Goal: Task Accomplishment & Management: Complete application form

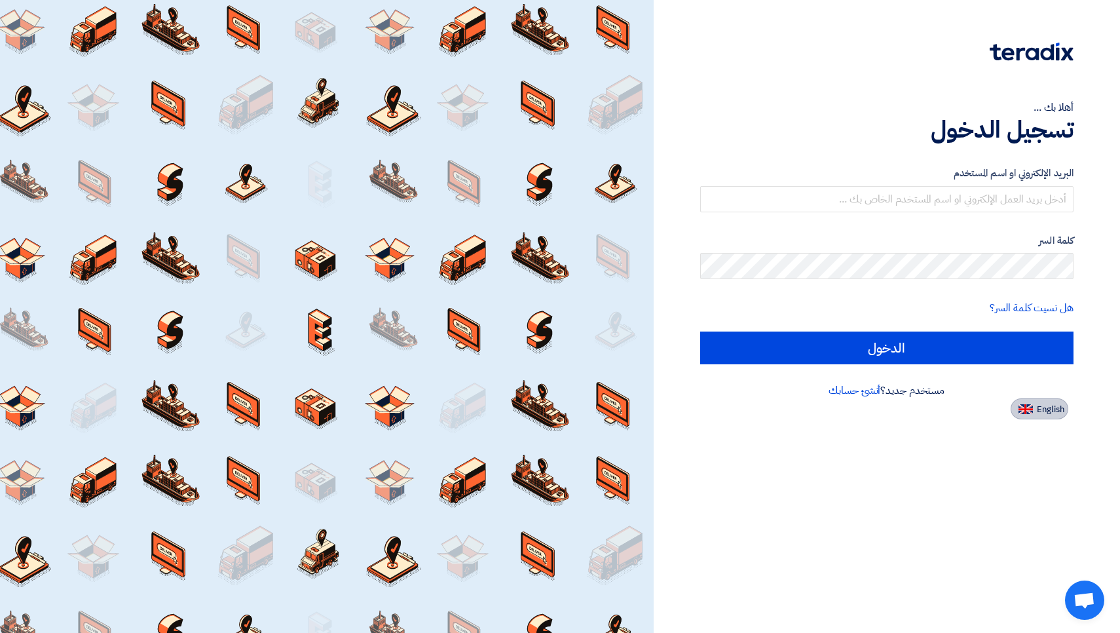
click at [1032, 402] on button "English" at bounding box center [1040, 408] width 58 height 21
type input "Sign in"
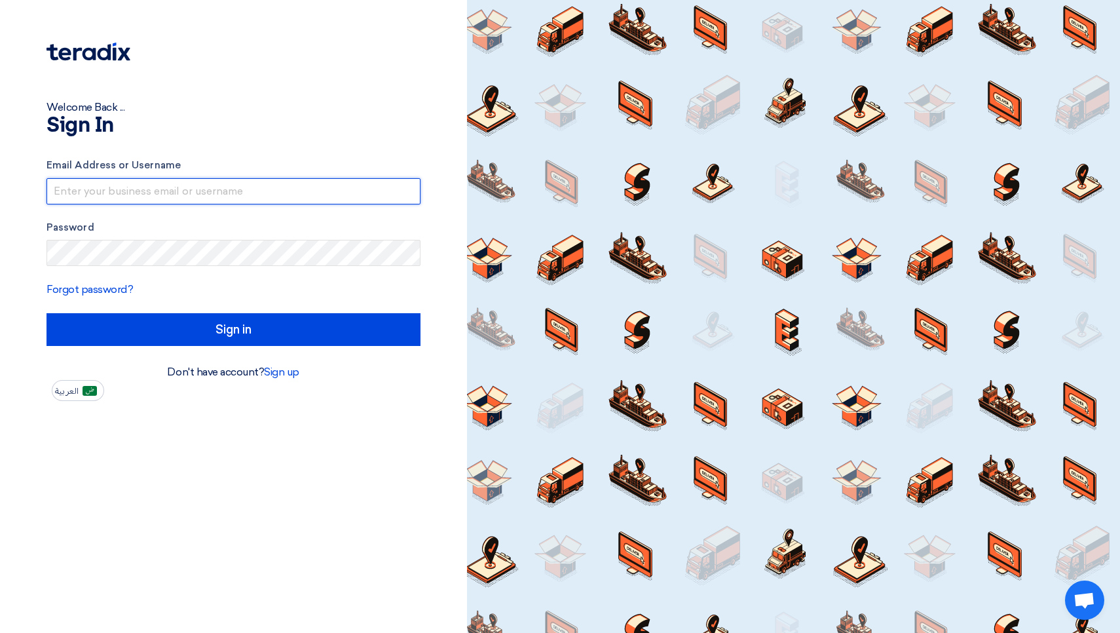
paste input "[EMAIL_ADDRESS][DOMAIN_NAME]"
type input "[EMAIL_ADDRESS][DOMAIN_NAME]"
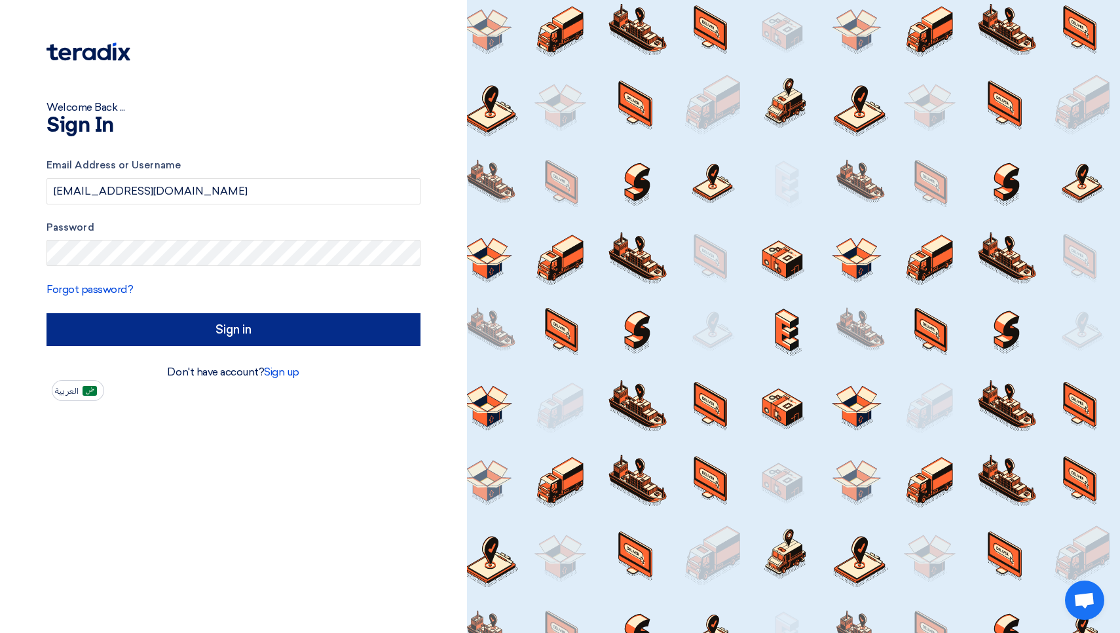
click at [215, 322] on input "Sign in" at bounding box center [234, 329] width 374 height 33
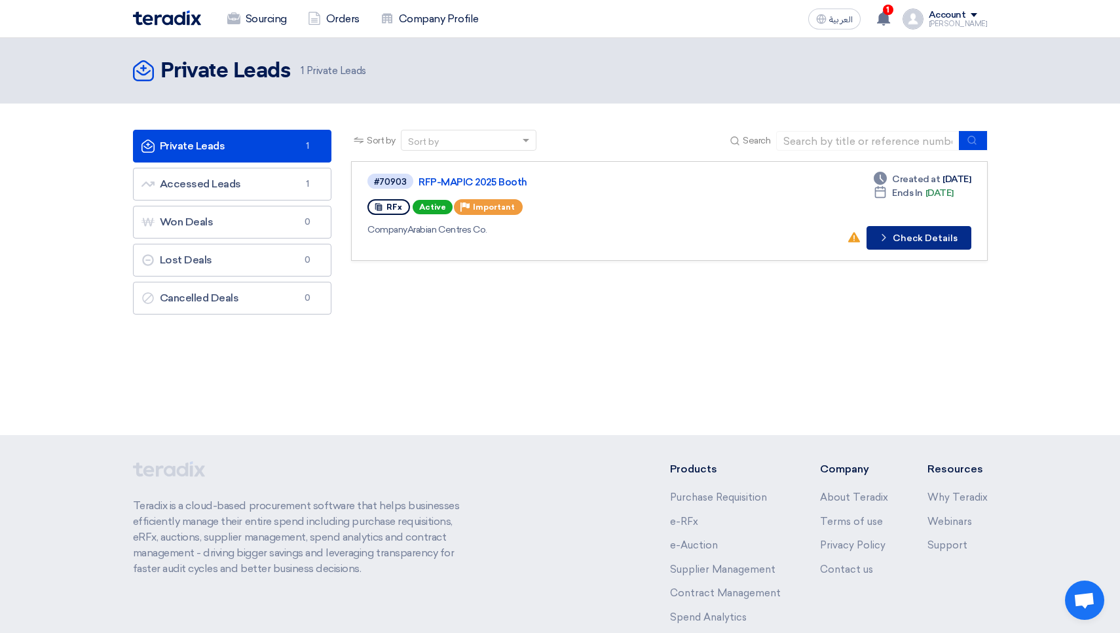
click at [889, 239] on icon "Check details" at bounding box center [884, 237] width 12 height 12
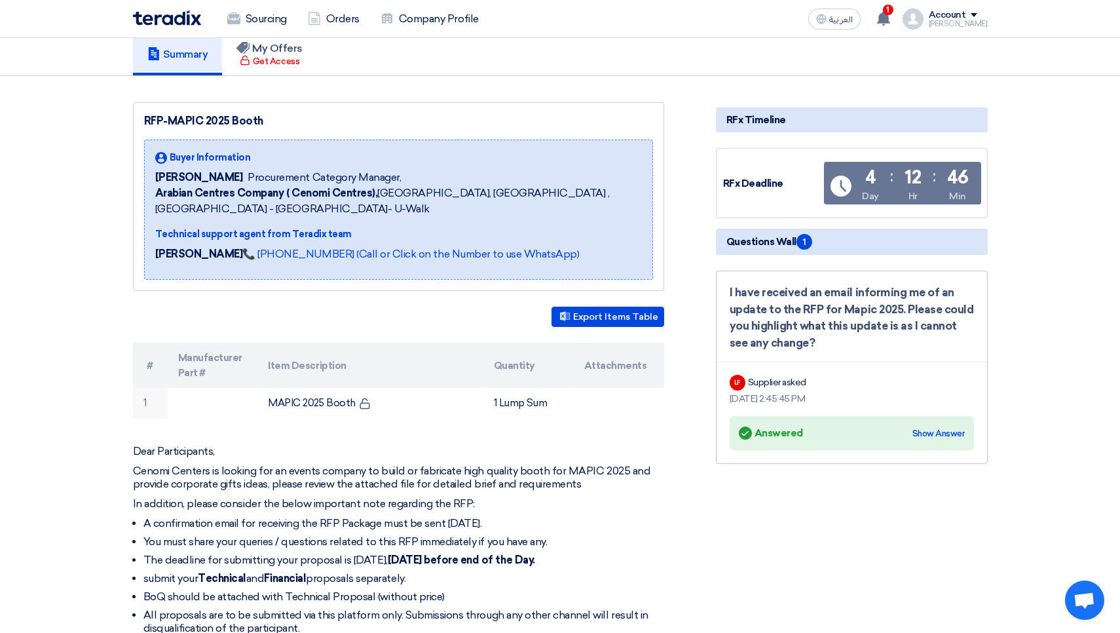
scroll to position [96, 0]
drag, startPoint x: 399, startPoint y: 557, endPoint x: 493, endPoint y: 557, distance: 93.7
click at [493, 557] on strong "[DATE] before end of the Day." at bounding box center [461, 559] width 147 height 12
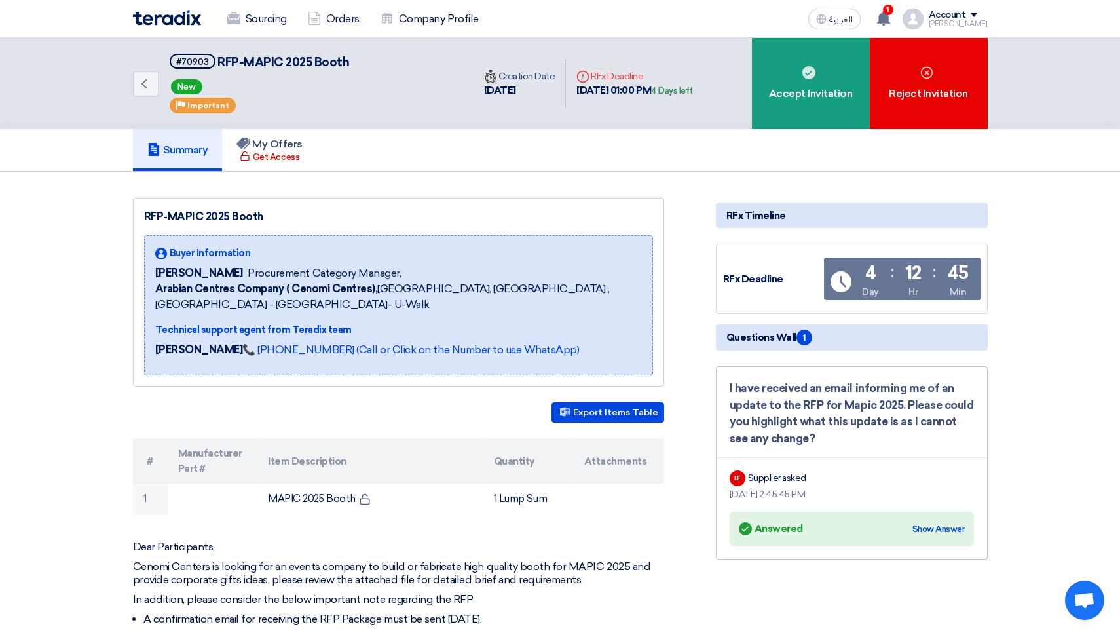
scroll to position [0, 0]
click at [145, 81] on use at bounding box center [143, 83] width 5 height 9
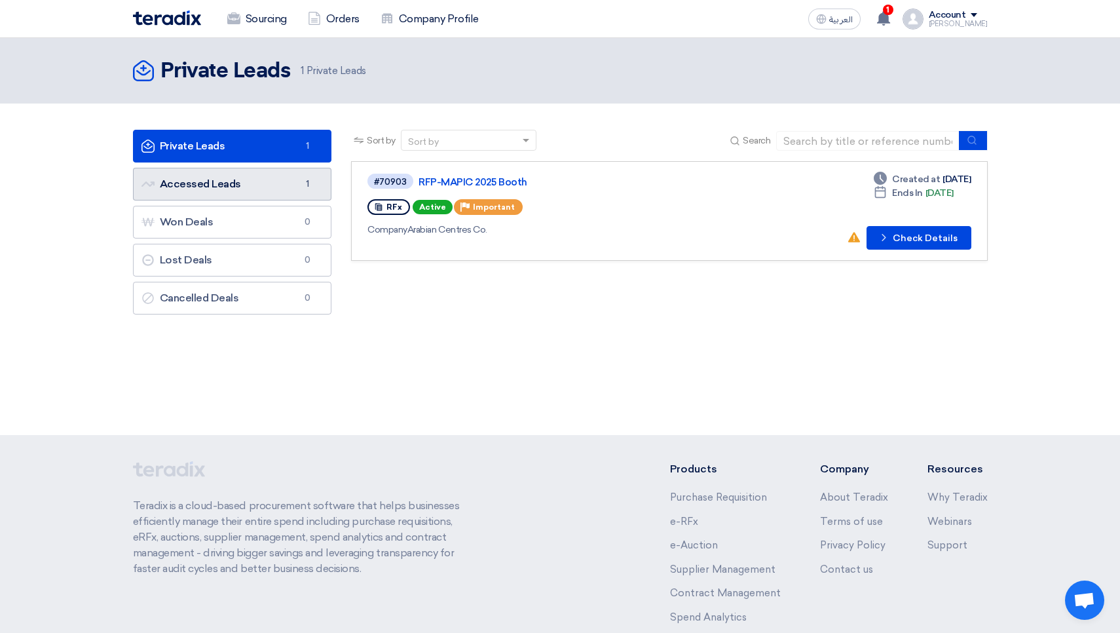
click at [239, 179] on link "Accessed Leads Accessed Leads 1" at bounding box center [232, 184] width 199 height 33
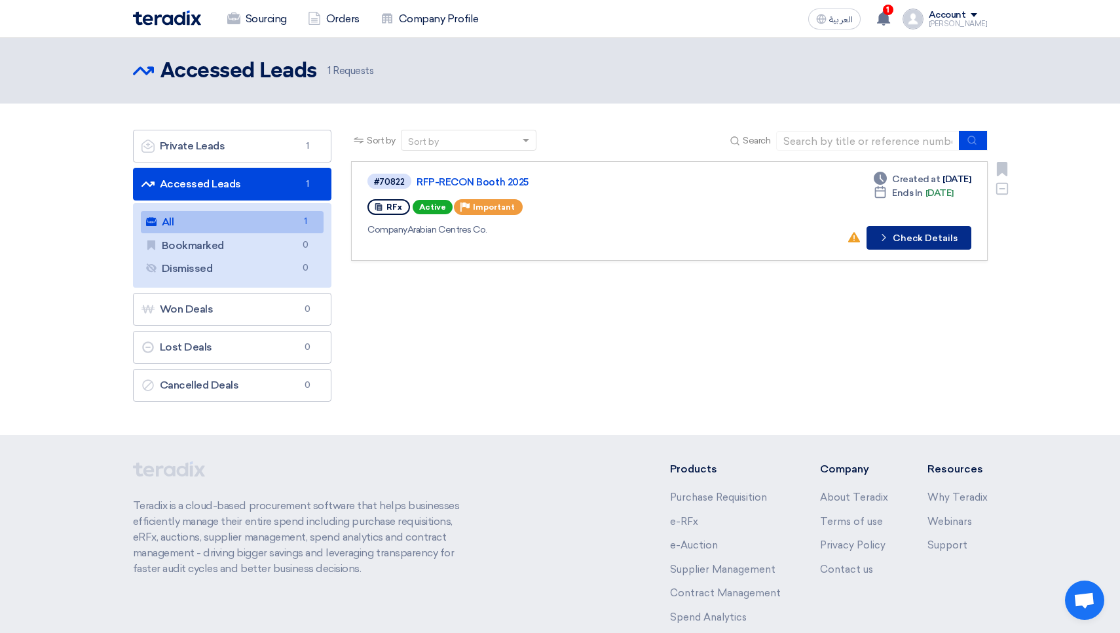
click at [890, 233] on icon "Check details" at bounding box center [884, 237] width 12 height 12
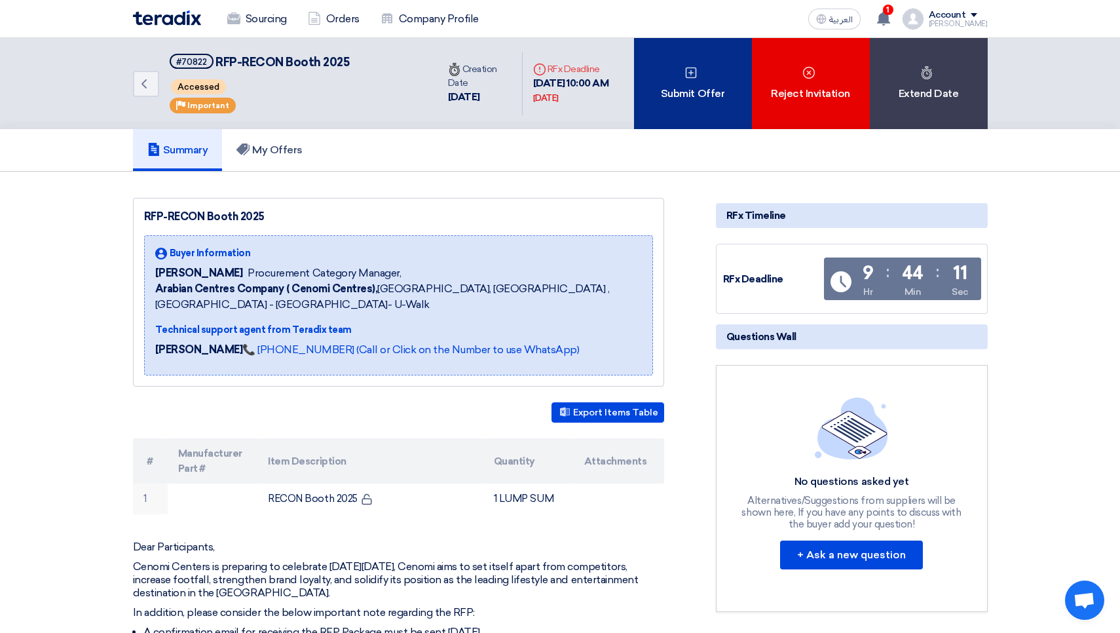
click at [700, 105] on div "Submit Offer" at bounding box center [693, 83] width 118 height 91
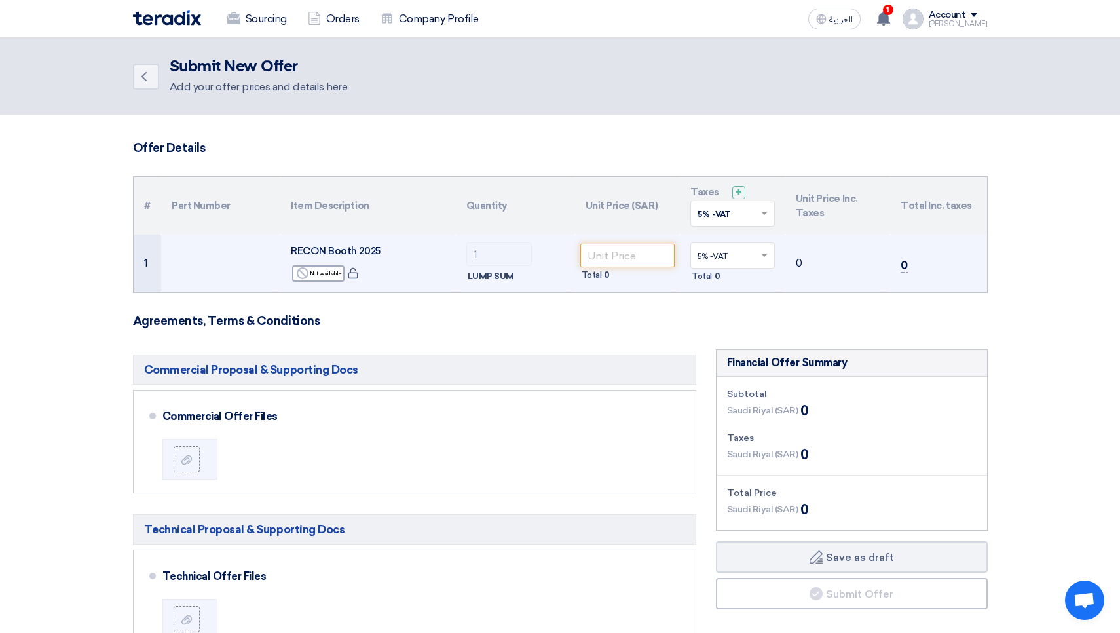
click at [767, 259] on span at bounding box center [766, 256] width 16 height 12
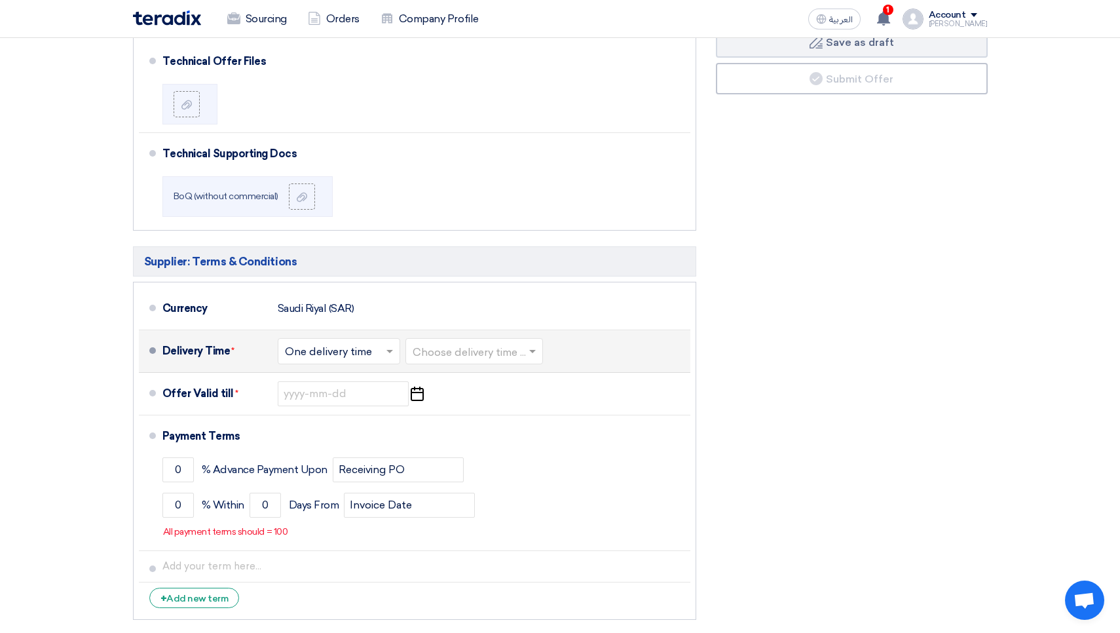
scroll to position [515, 0]
click at [377, 353] on input "text" at bounding box center [339, 351] width 109 height 19
click at [383, 351] on input "text" at bounding box center [339, 351] width 109 height 19
click at [504, 349] on input "text" at bounding box center [475, 351] width 124 height 19
click at [518, 350] on input "text" at bounding box center [475, 351] width 124 height 19
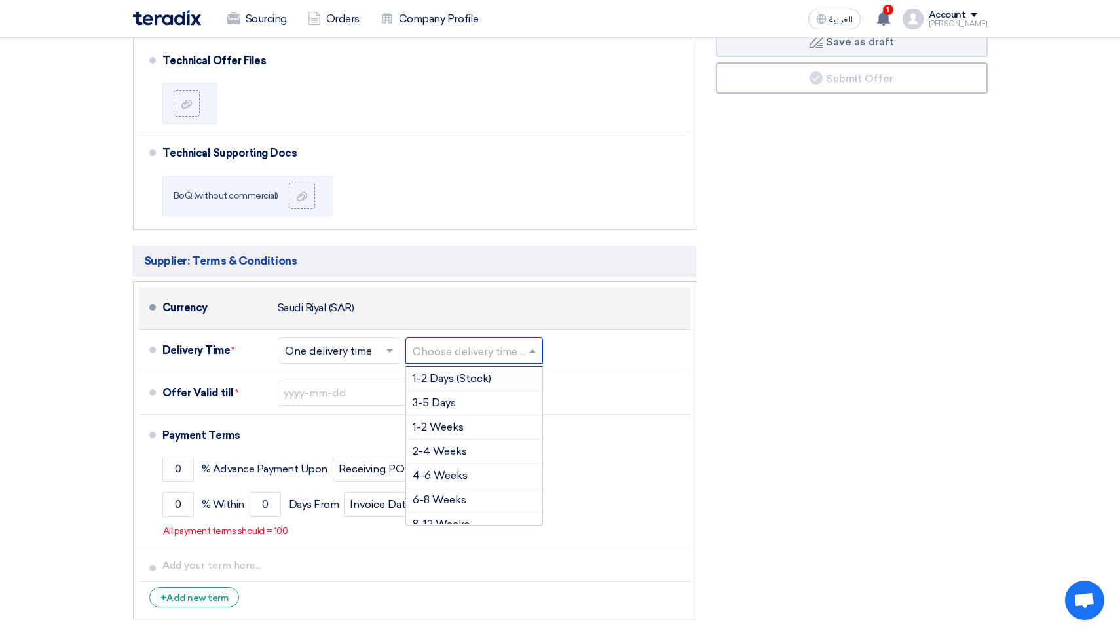
click at [415, 317] on div "Currency [GEOGRAPHIC_DATA] (SAR)" at bounding box center [423, 307] width 523 height 31
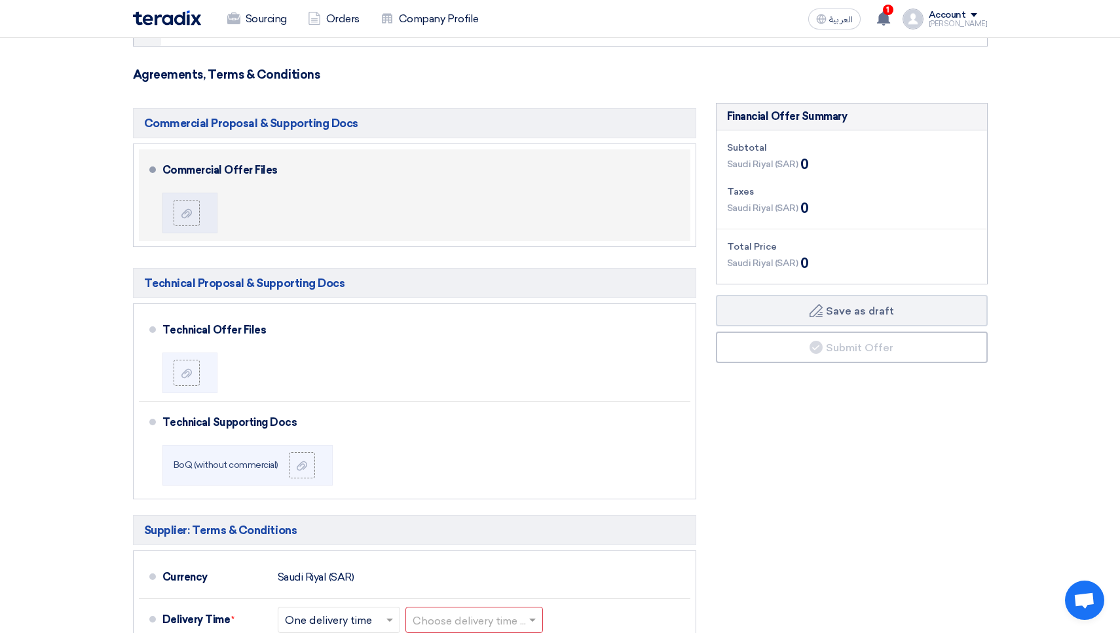
scroll to position [248, 0]
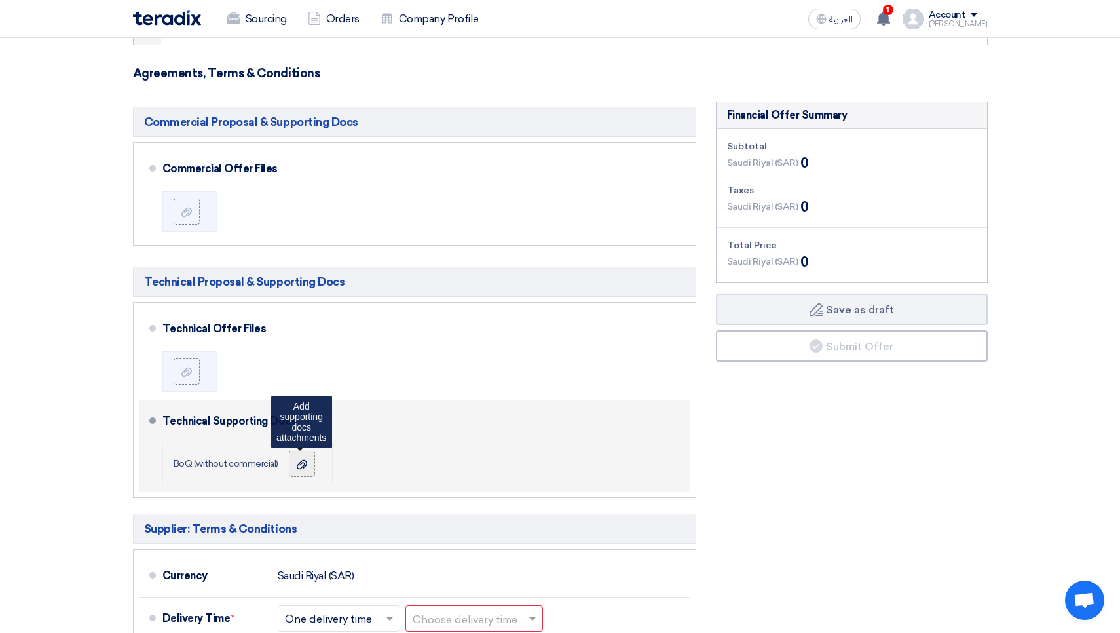
click at [305, 459] on use at bounding box center [302, 463] width 10 height 9
click at [0, 0] on input "file" at bounding box center [0, 0] width 0 height 0
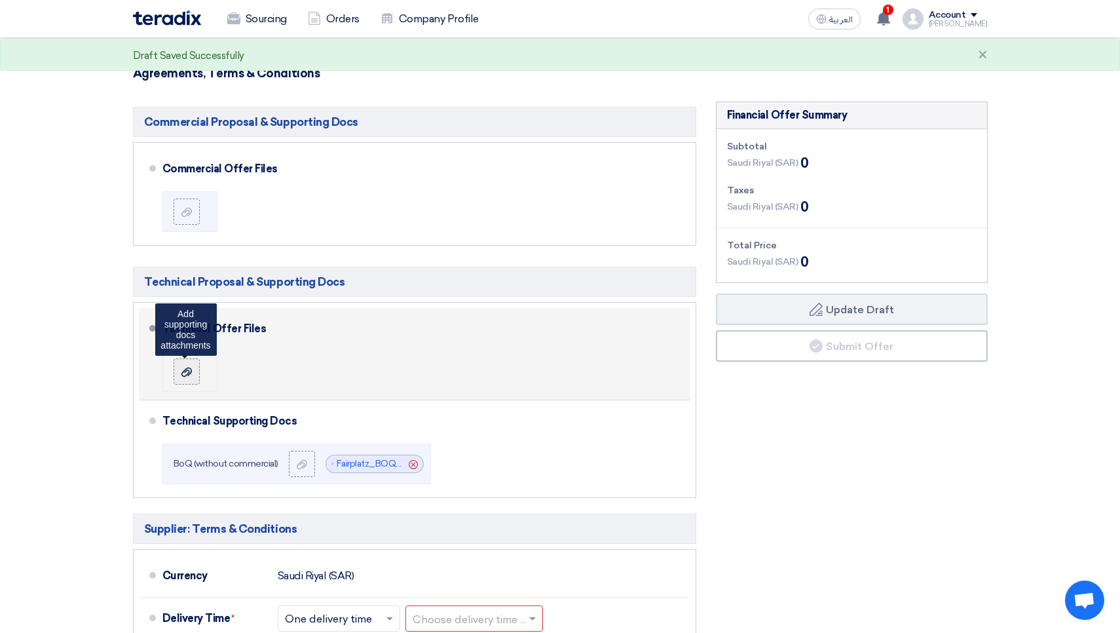
click at [187, 371] on icon at bounding box center [186, 372] width 10 height 10
click at [0, 0] on input "file" at bounding box center [0, 0] width 0 height 0
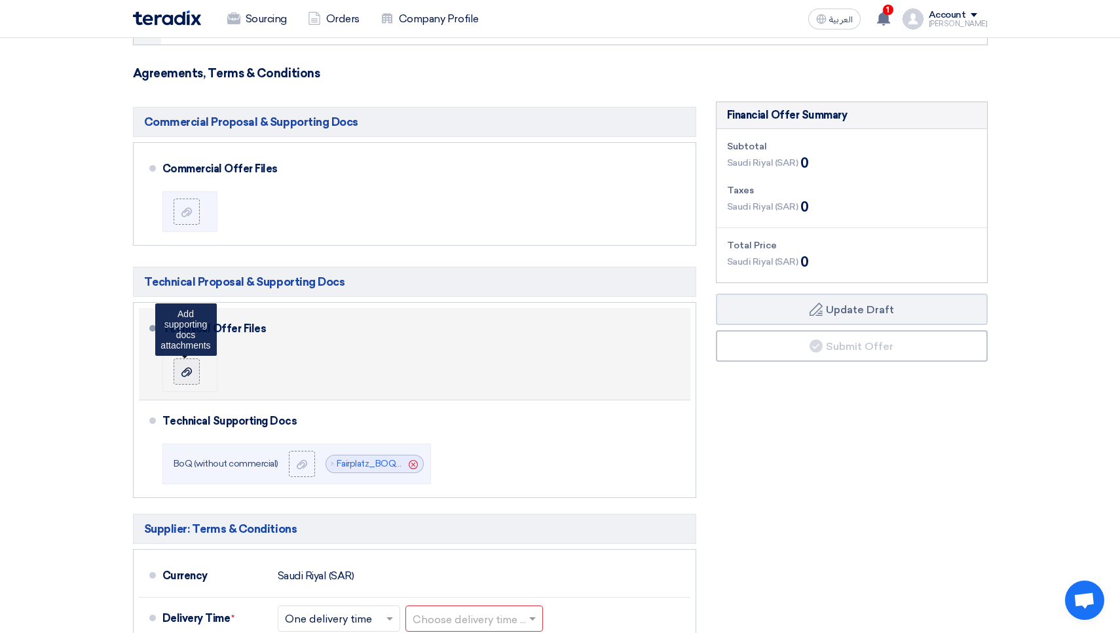
click at [193, 369] on div at bounding box center [187, 371] width 16 height 13
click at [0, 0] on input "file" at bounding box center [0, 0] width 0 height 0
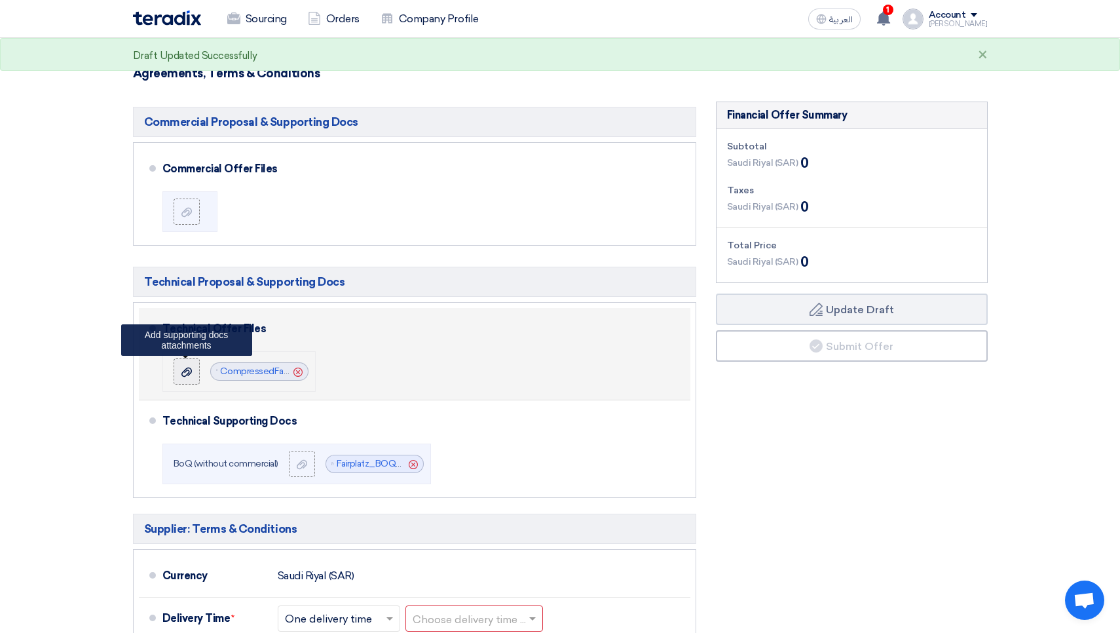
click at [189, 371] on use at bounding box center [186, 371] width 10 height 9
click at [0, 0] on input "file" at bounding box center [0, 0] width 0 height 0
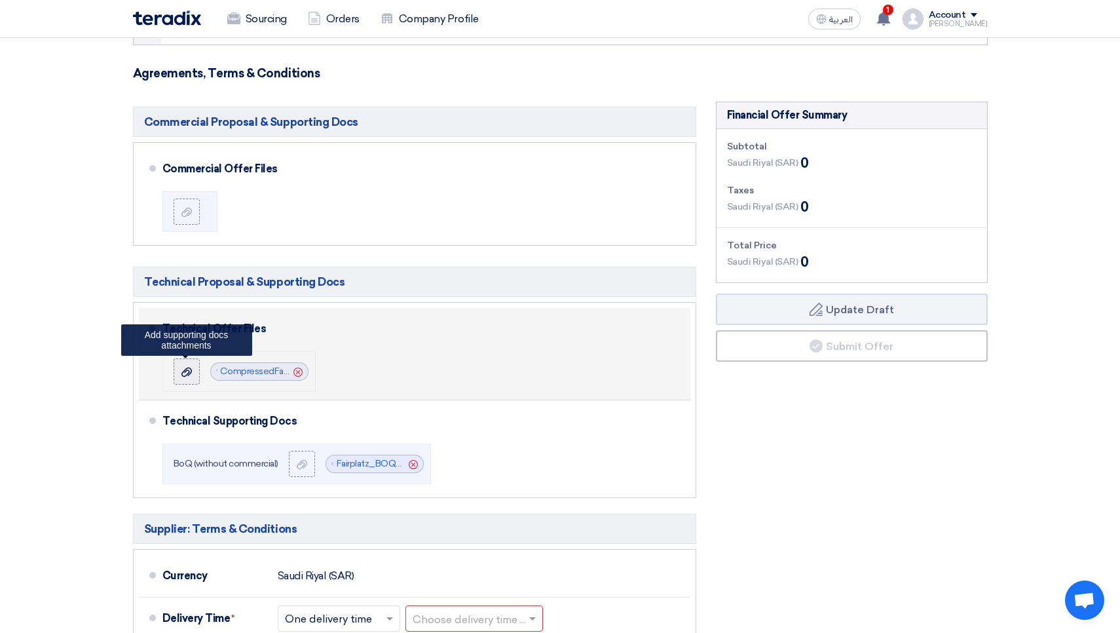
click at [192, 373] on div at bounding box center [187, 371] width 16 height 13
click at [0, 0] on input "file" at bounding box center [0, 0] width 0 height 0
click at [172, 369] on li "File CompressedFairplatz__Portfolio_rev_May__compressed_1755375695726.pdf Cancel" at bounding box center [238, 371] width 153 height 41
click at [186, 372] on icon at bounding box center [186, 372] width 10 height 10
click at [0, 0] on input "file" at bounding box center [0, 0] width 0 height 0
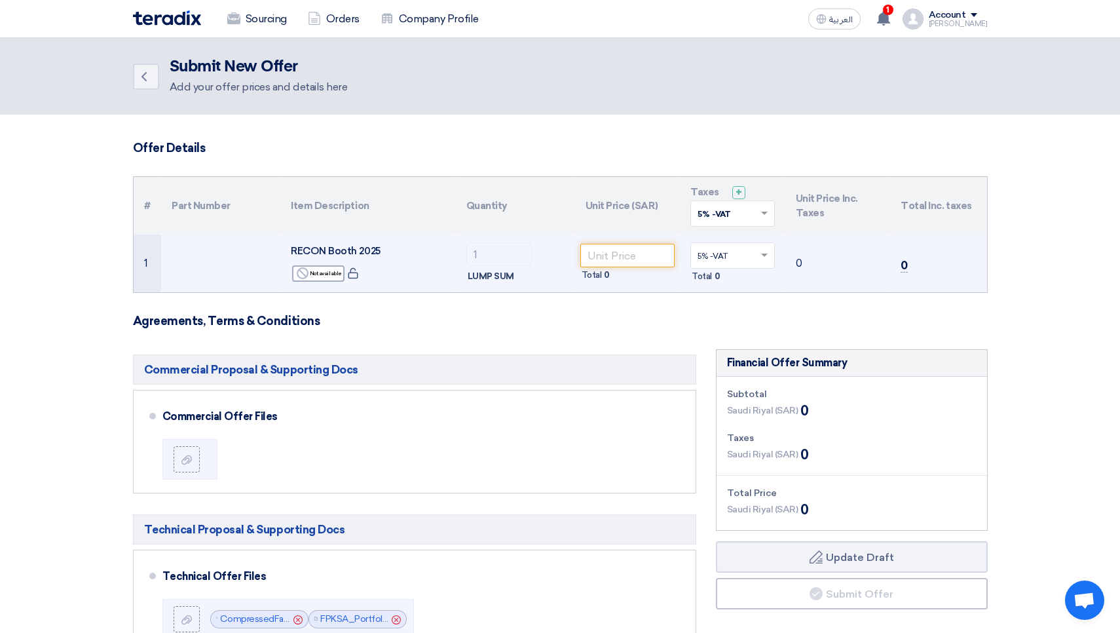
scroll to position [0, 0]
click at [605, 257] on input "number" at bounding box center [627, 256] width 95 height 24
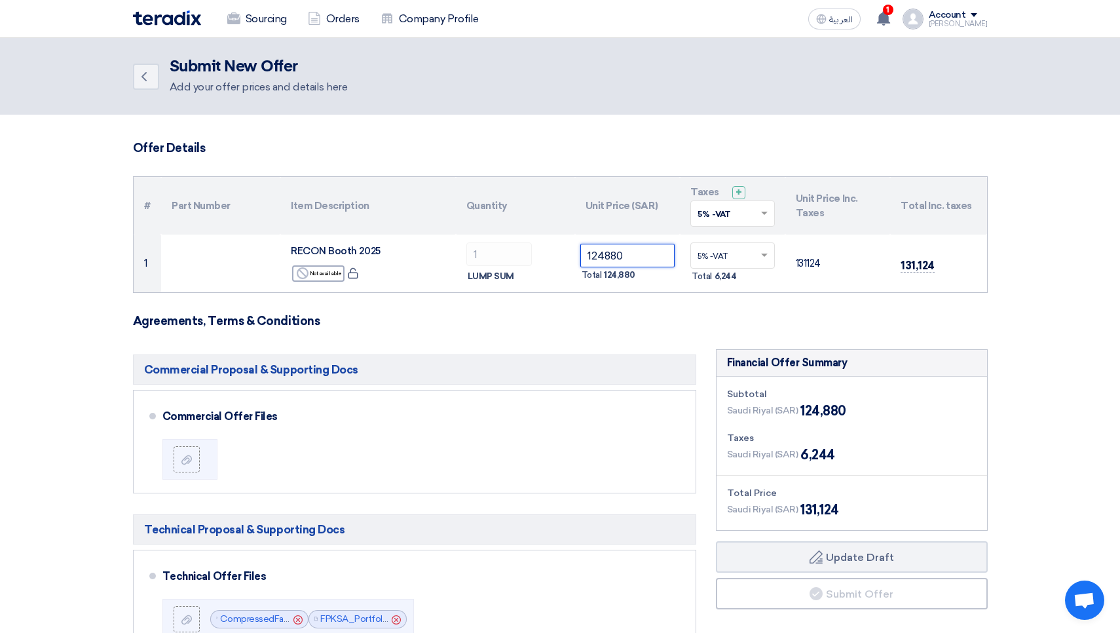
type input "124880"
click at [700, 325] on h3 "Agreements, Terms & Conditions" at bounding box center [560, 321] width 855 height 14
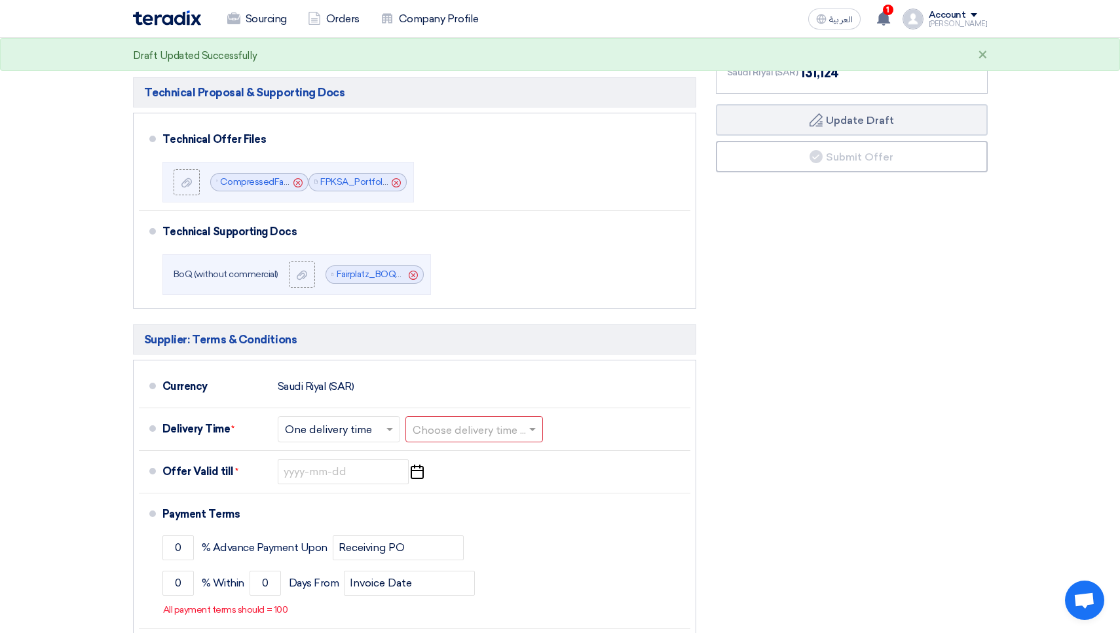
scroll to position [438, 0]
click at [450, 431] on input "text" at bounding box center [475, 429] width 124 height 19
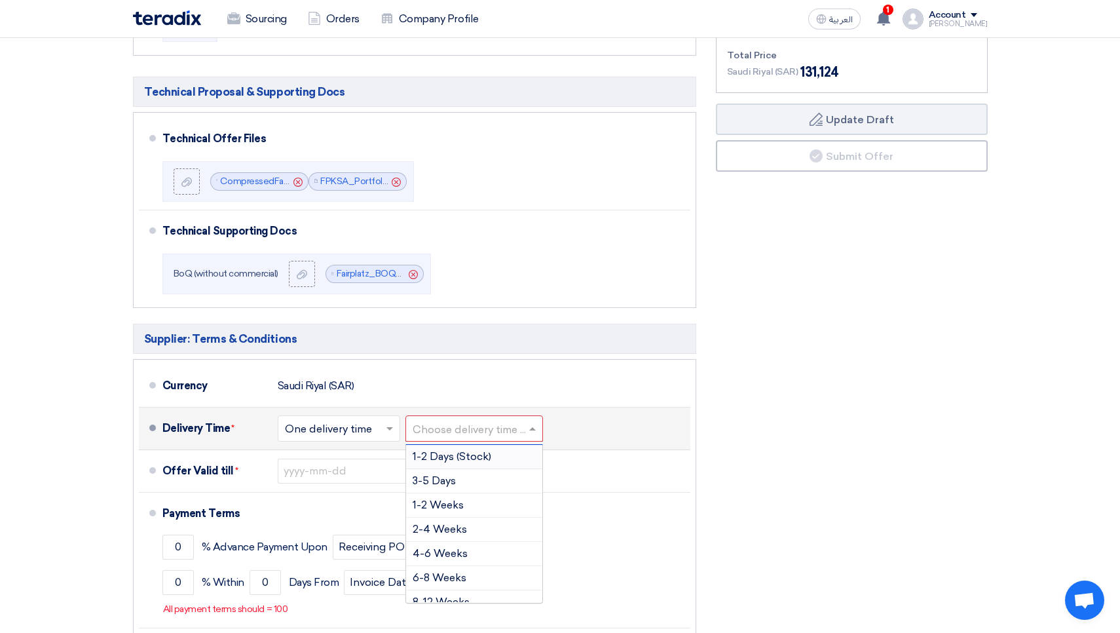
click at [470, 456] on span "1-2 Days (Stock)" at bounding box center [452, 456] width 79 height 12
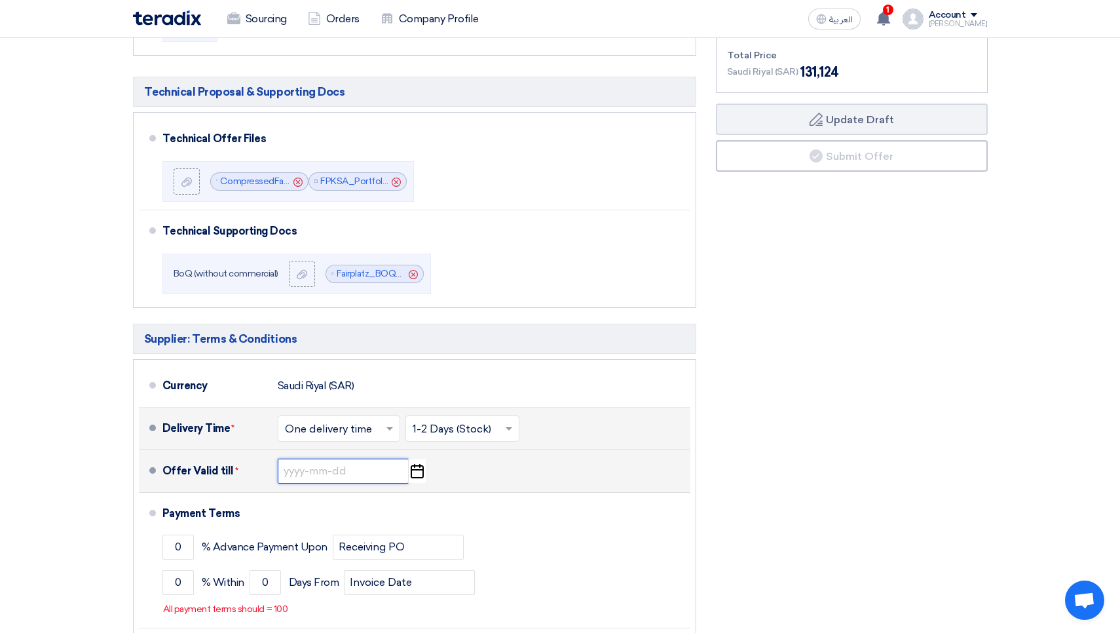
click at [331, 472] on input at bounding box center [343, 470] width 131 height 25
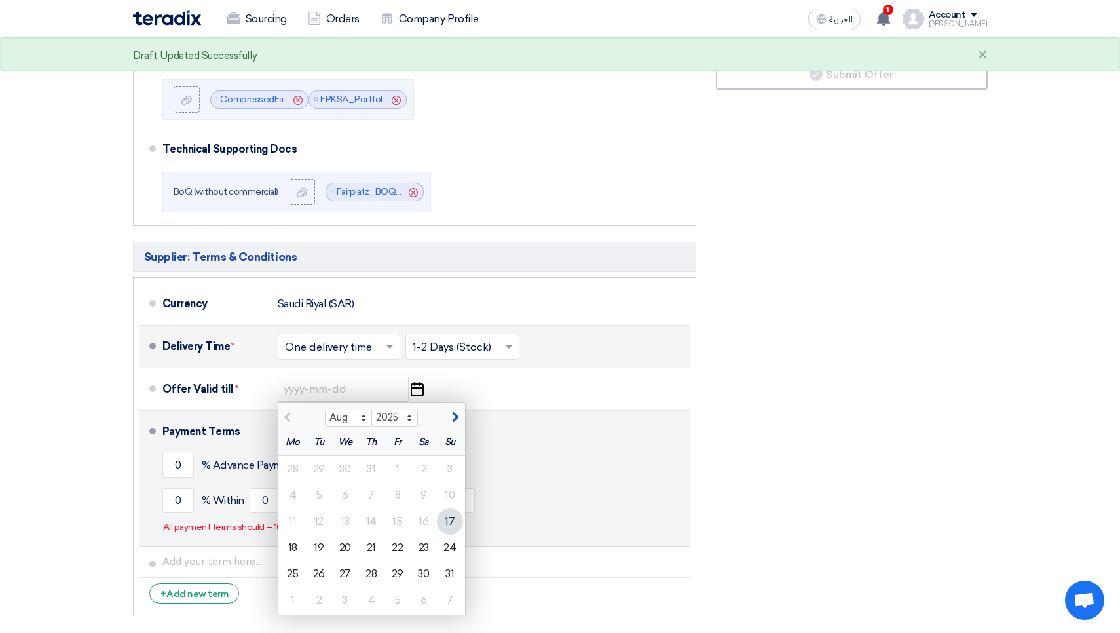
scroll to position [534, 0]
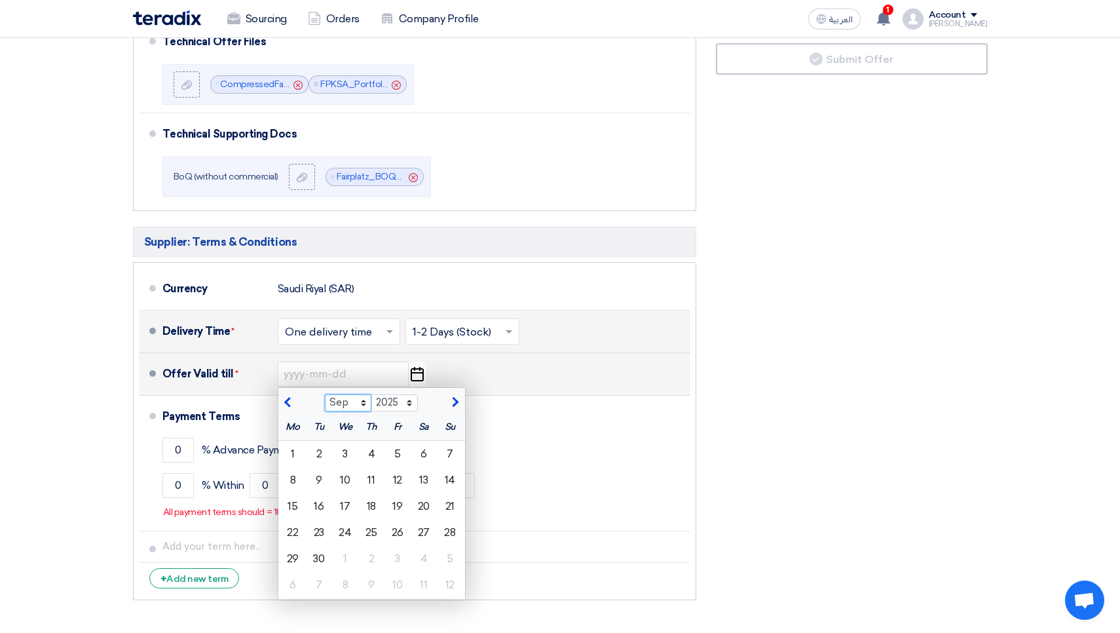
select select "8"
click at [542, 377] on div "Offer Valid till * Aug Sep Oct Nov [DATE] 2026 2027 2028 2029 2030 2031 2032 20…" at bounding box center [423, 373] width 523 height 31
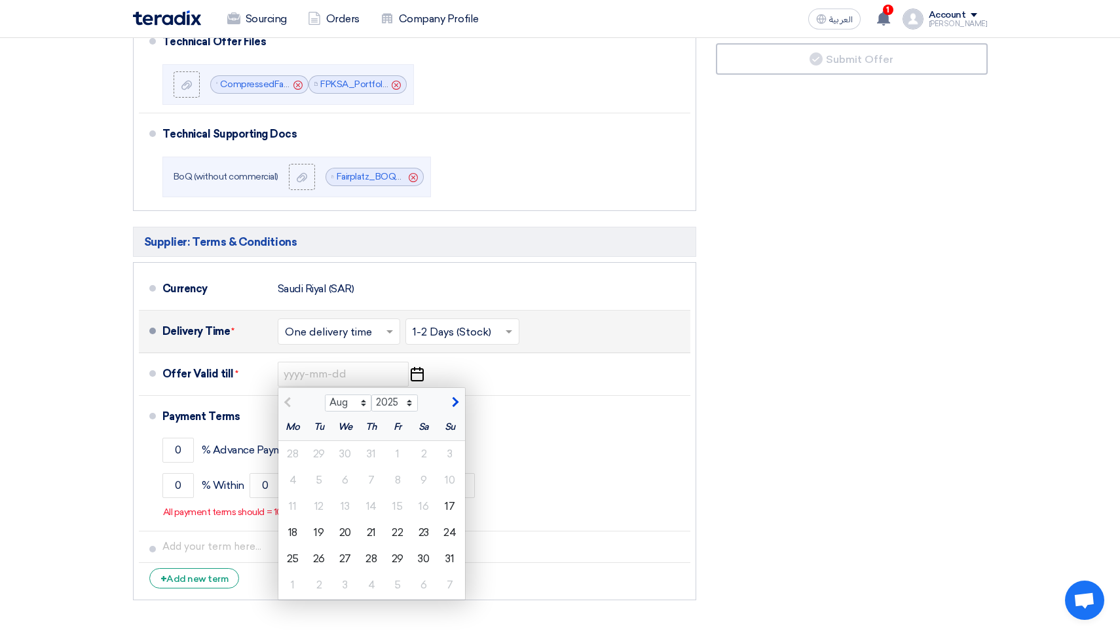
click at [770, 392] on div "Financial Offer Summary Subtotal [GEOGRAPHIC_DATA] (SAR) 124,880 Taxes Draft" at bounding box center [851, 211] width 291 height 792
click at [417, 374] on icon "Pick a date" at bounding box center [417, 374] width 18 height 24
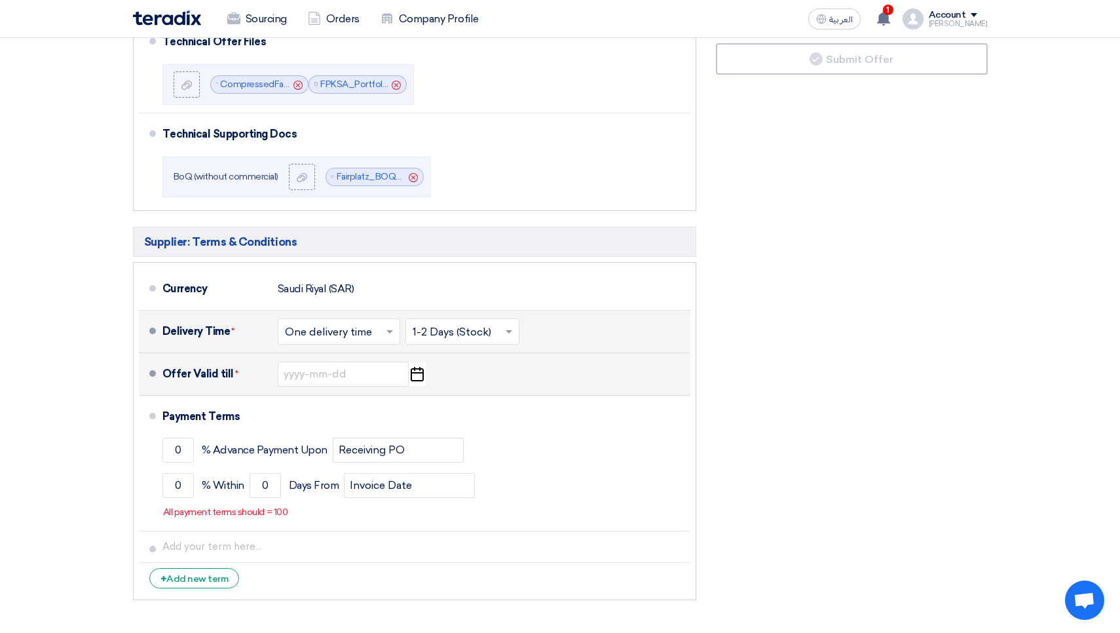
click at [419, 375] on icon "Pick a date" at bounding box center [417, 374] width 18 height 24
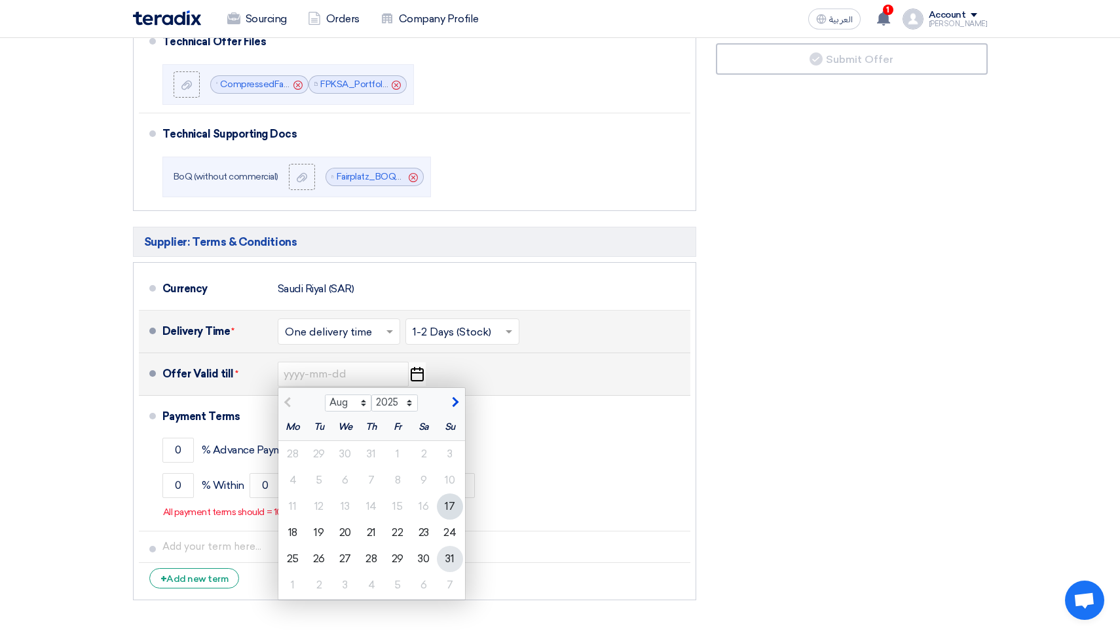
click at [454, 555] on div "31" at bounding box center [450, 559] width 26 height 26
type input "[DATE]"
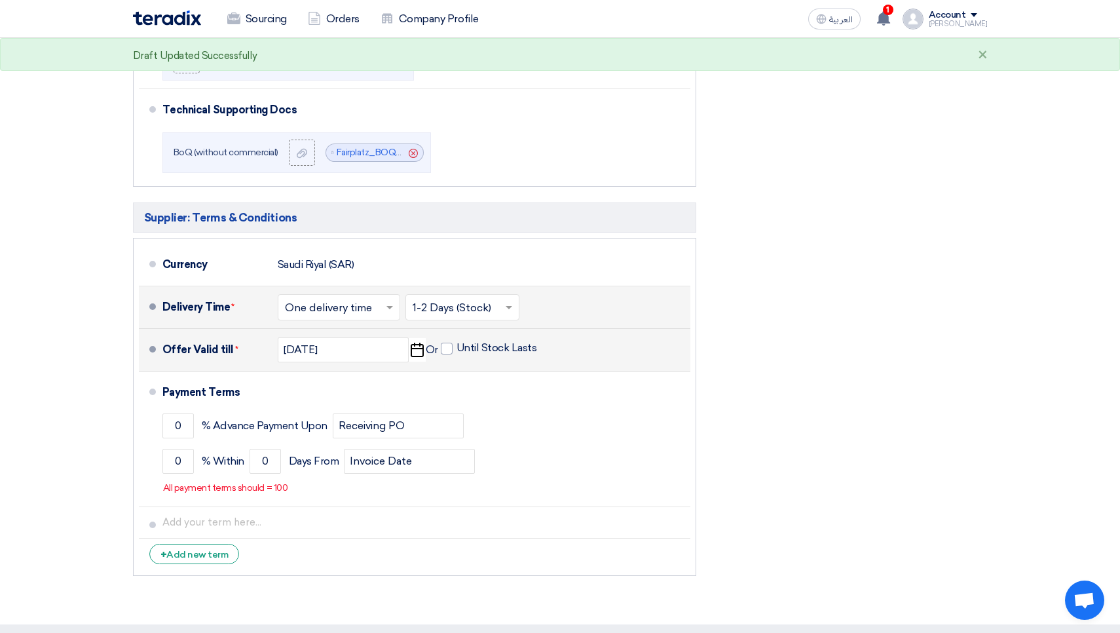
scroll to position [576, 0]
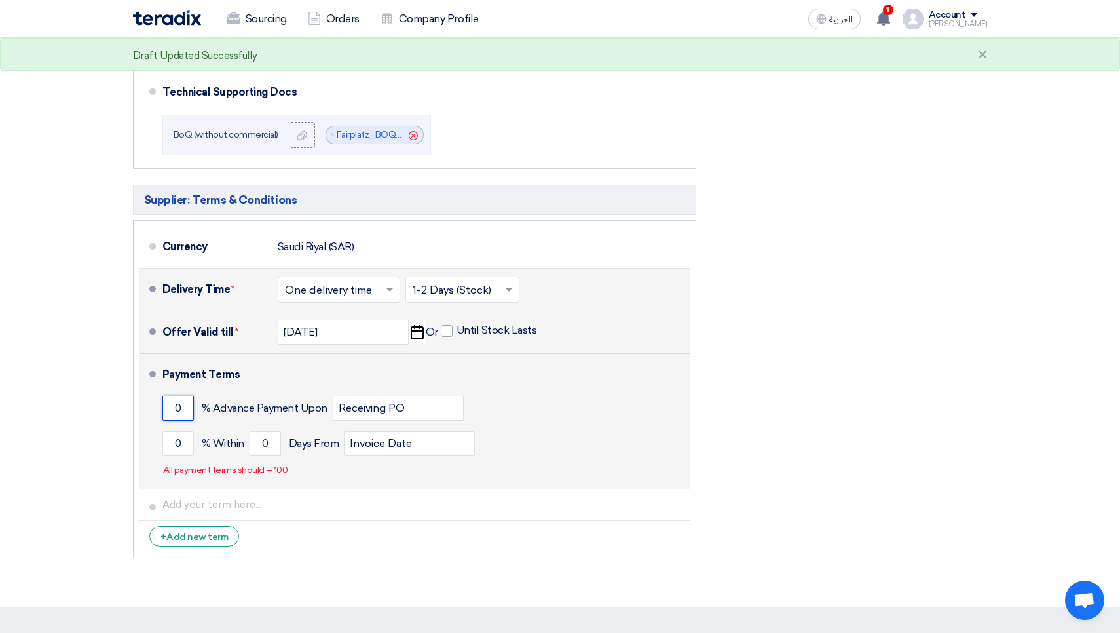
click at [184, 411] on input "0" at bounding box center [177, 408] width 31 height 25
type input "6"
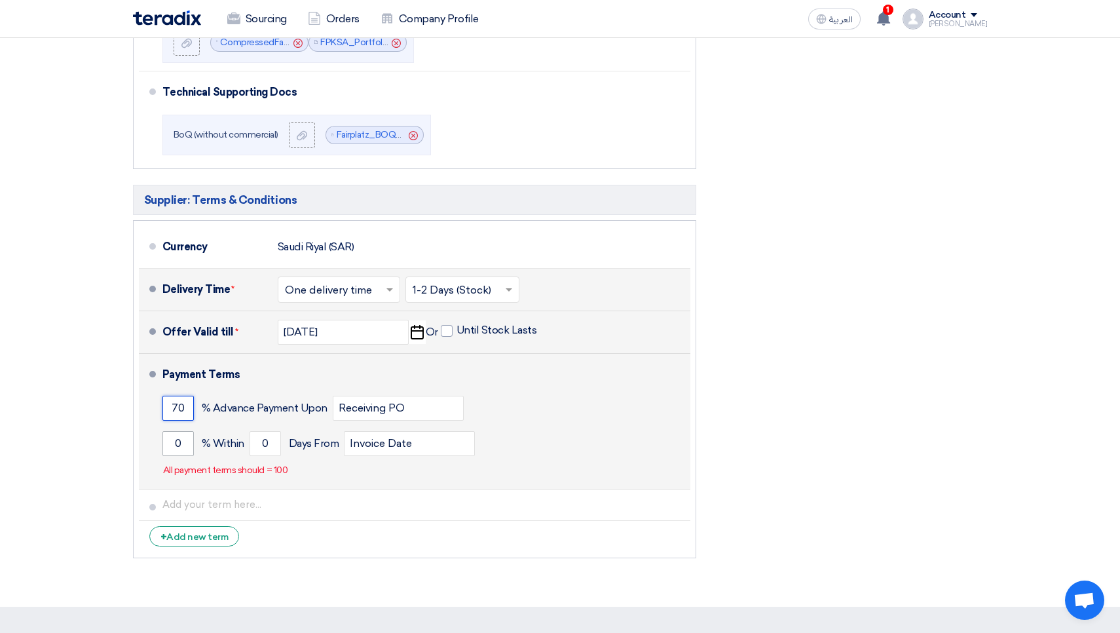
type input "70"
click at [183, 451] on input "0" at bounding box center [177, 443] width 31 height 25
type input "30"
click at [275, 442] on input "0" at bounding box center [265, 443] width 31 height 25
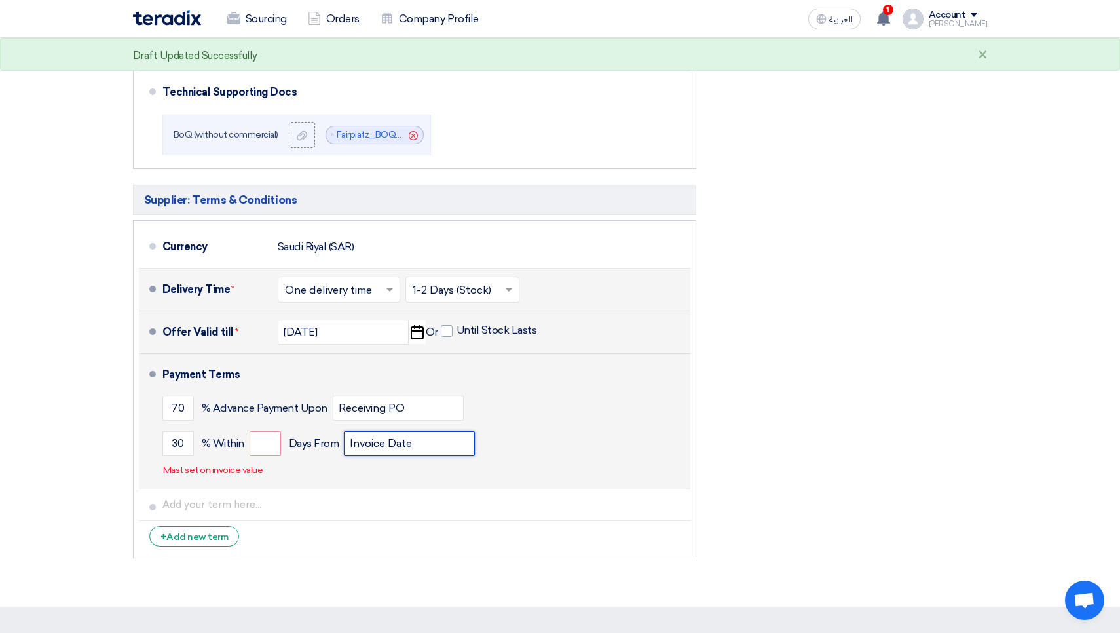
click at [430, 443] on input "Invoice Date" at bounding box center [409, 443] width 131 height 25
click at [281, 444] on div "30 % Within Days From Invoice Date" at bounding box center [423, 443] width 523 height 35
click at [272, 443] on input "number" at bounding box center [265, 443] width 31 height 25
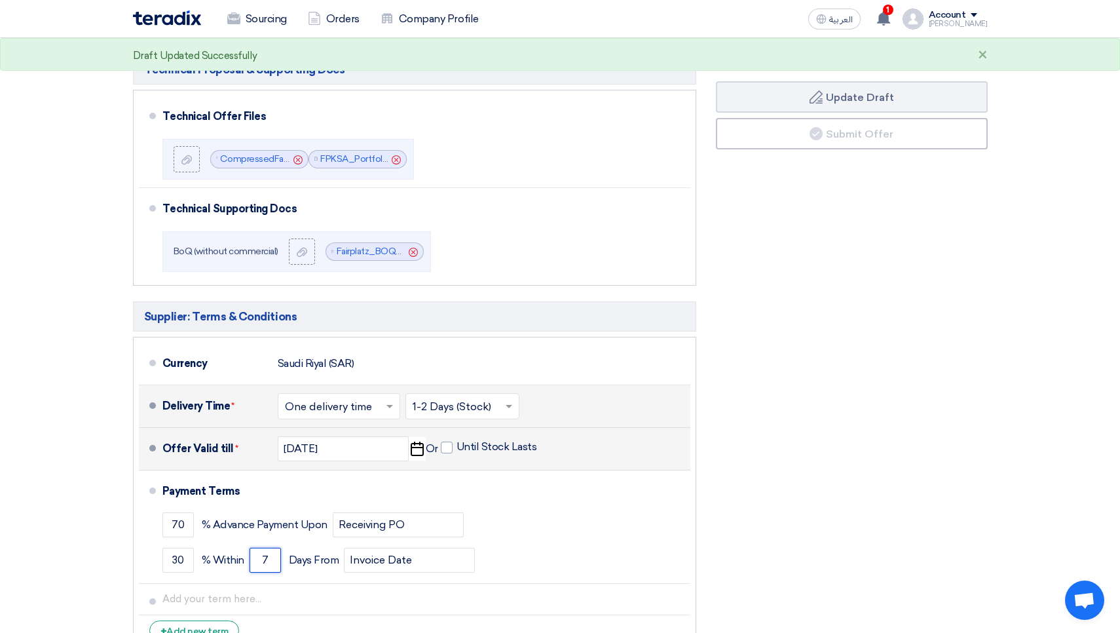
type input "7"
click at [800, 442] on div "Financial Offer Summary Subtotal [GEOGRAPHIC_DATA] (SAR) 124,880 Taxes Draft" at bounding box center [851, 274] width 291 height 770
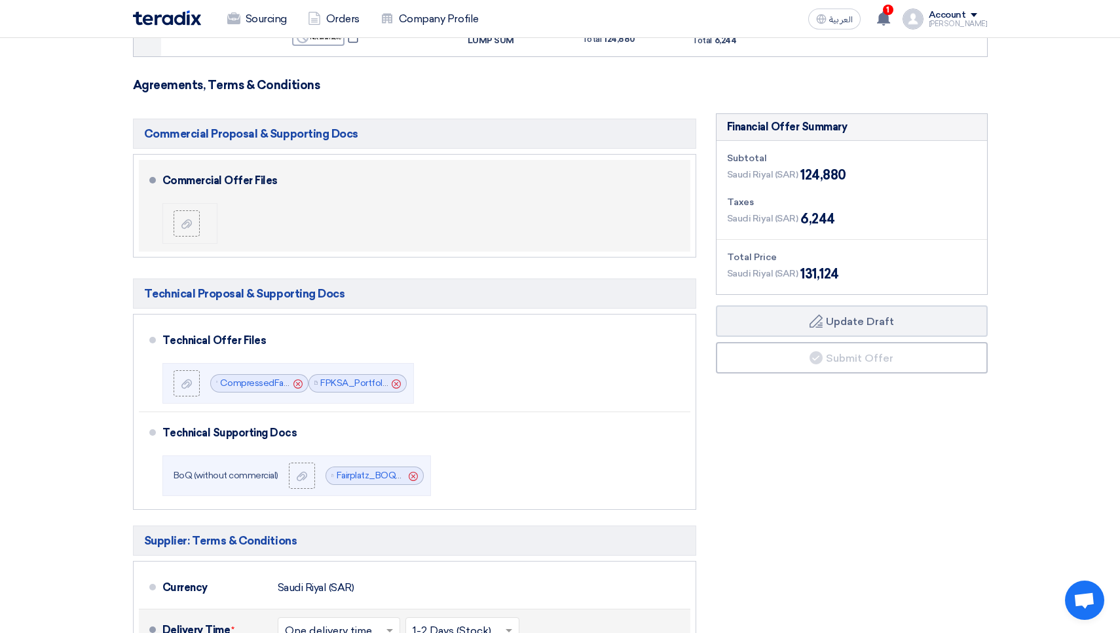
scroll to position [243, 0]
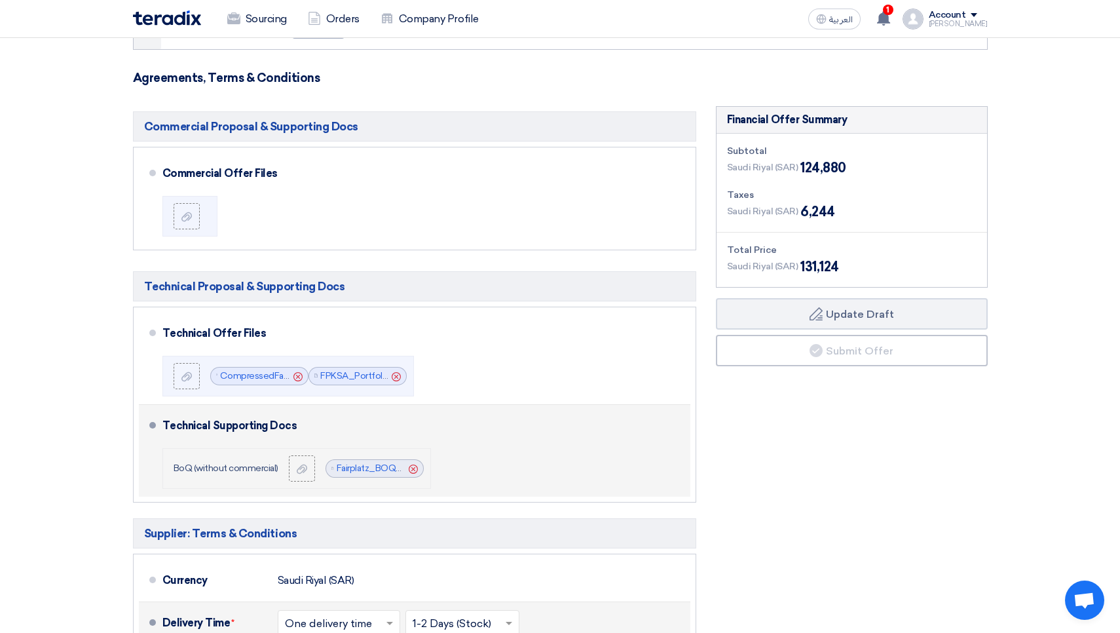
click at [413, 468] on icon "Cancel" at bounding box center [413, 468] width 9 height 9
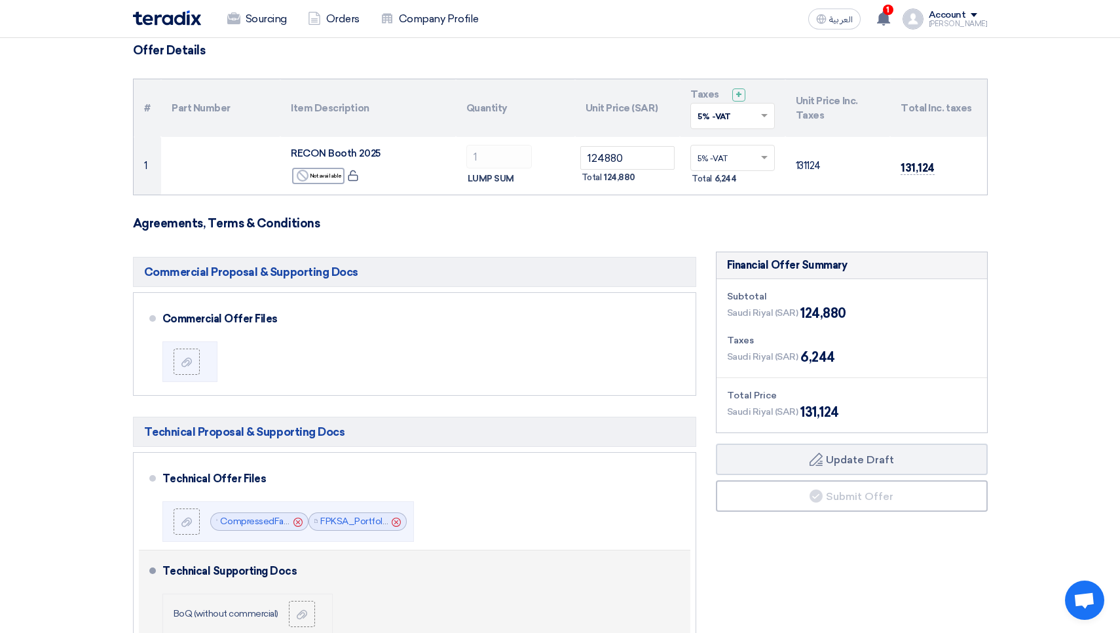
scroll to position [100, 0]
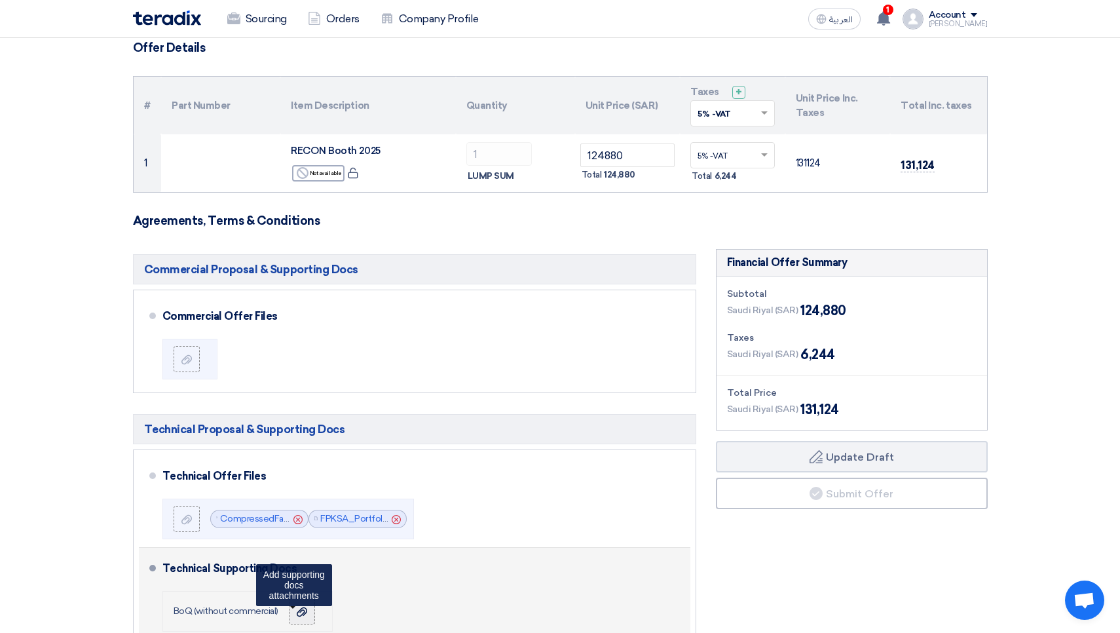
click at [305, 609] on use at bounding box center [302, 611] width 10 height 9
click at [0, 0] on input "file" at bounding box center [0, 0] width 0 height 0
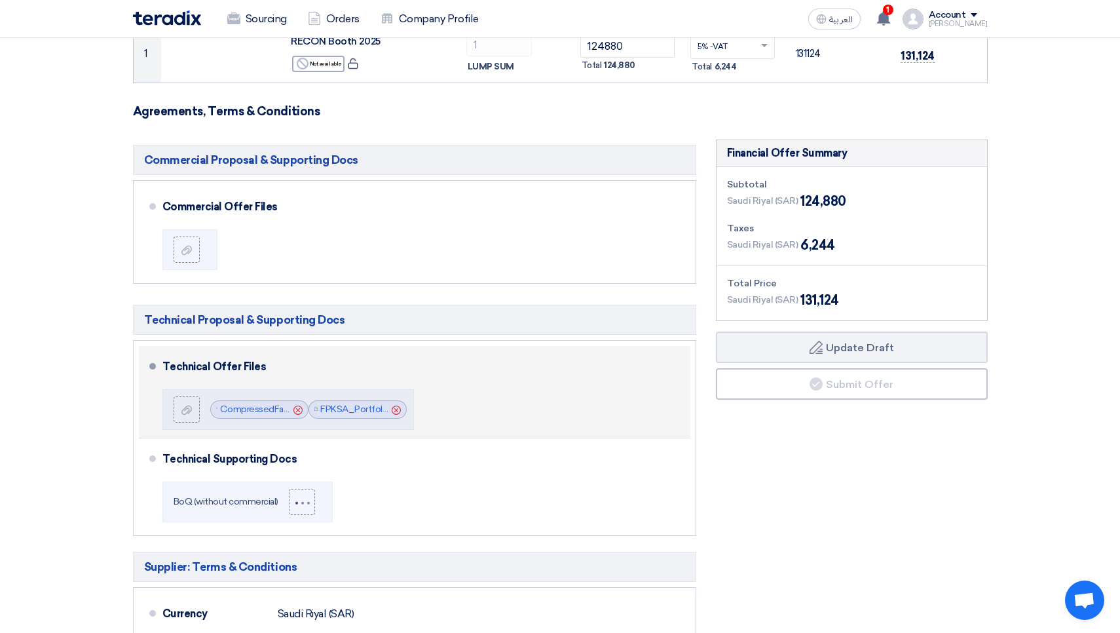
scroll to position [211, 0]
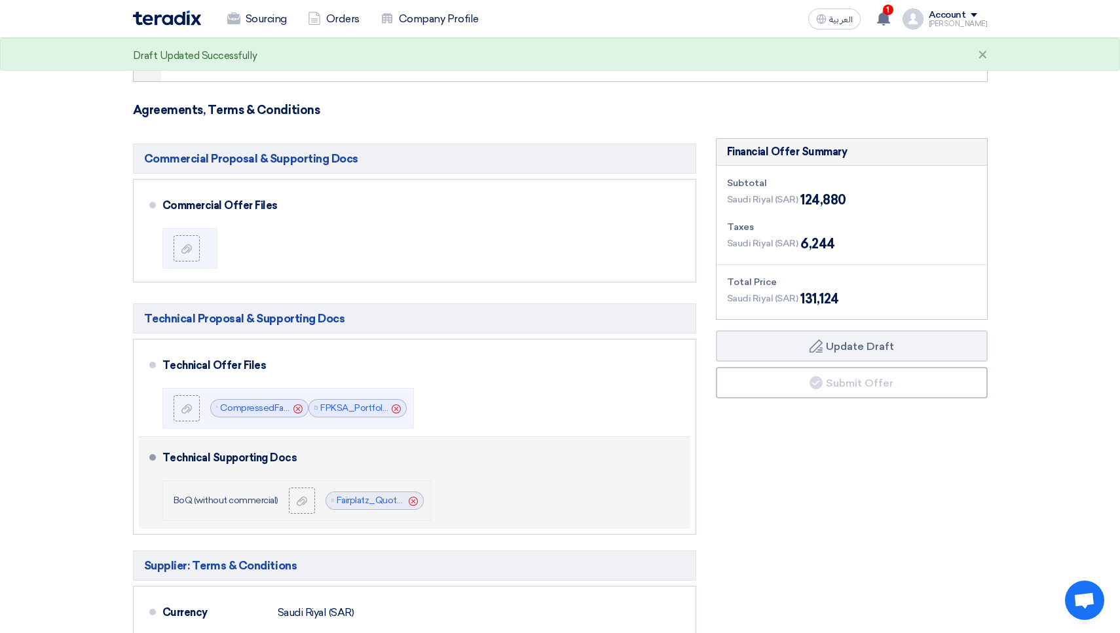
click at [415, 500] on use at bounding box center [413, 500] width 9 height 9
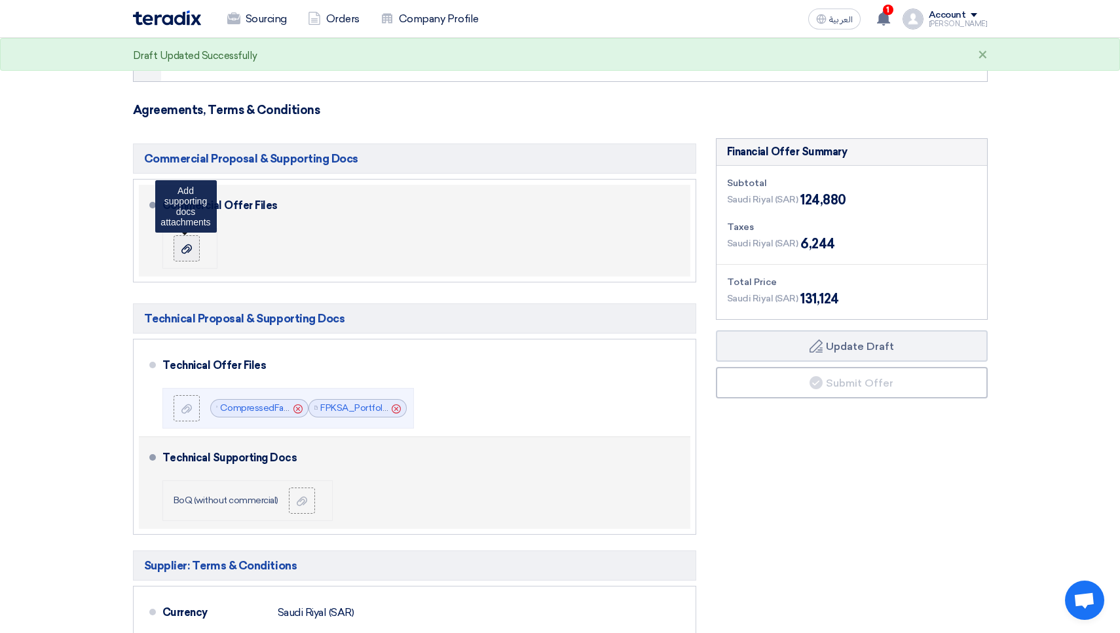
click at [194, 253] on div at bounding box center [187, 248] width 16 height 13
click at [0, 0] on input "file" at bounding box center [0, 0] width 0 height 0
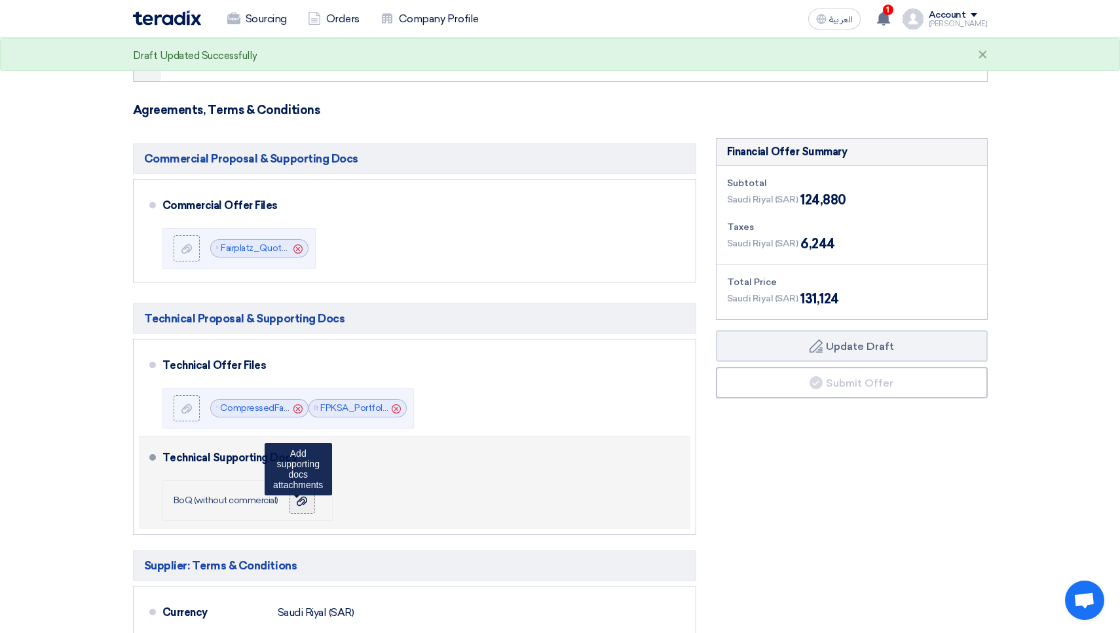
click at [307, 502] on use at bounding box center [302, 500] width 10 height 9
click at [0, 0] on input "file" at bounding box center [0, 0] width 0 height 0
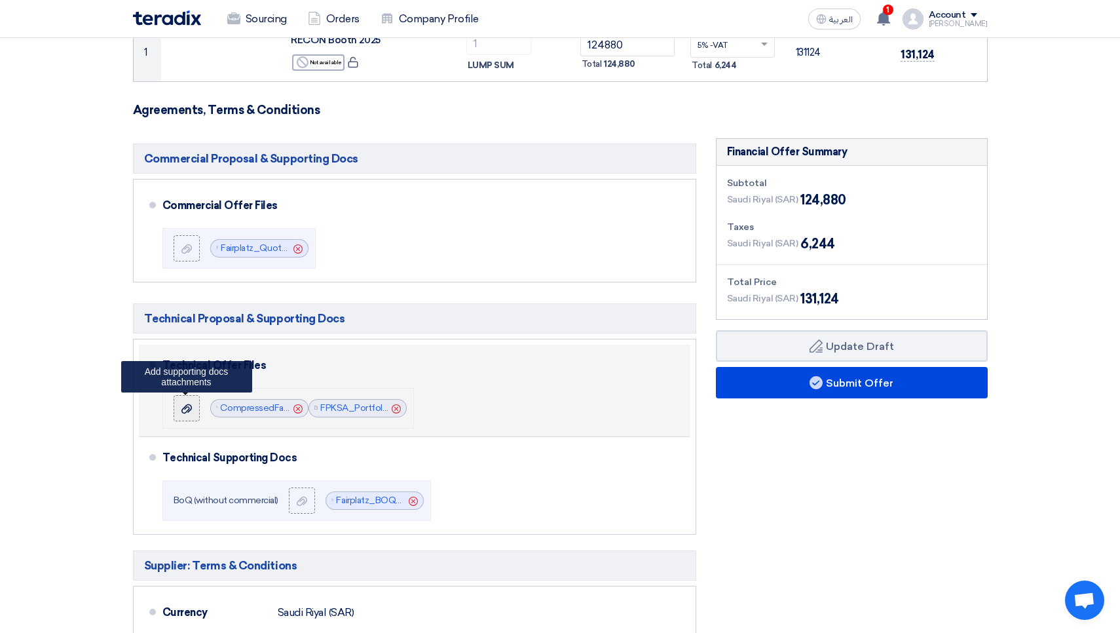
click at [185, 414] on label at bounding box center [187, 408] width 26 height 26
click at [0, 0] on input "file" at bounding box center [0, 0] width 0 height 0
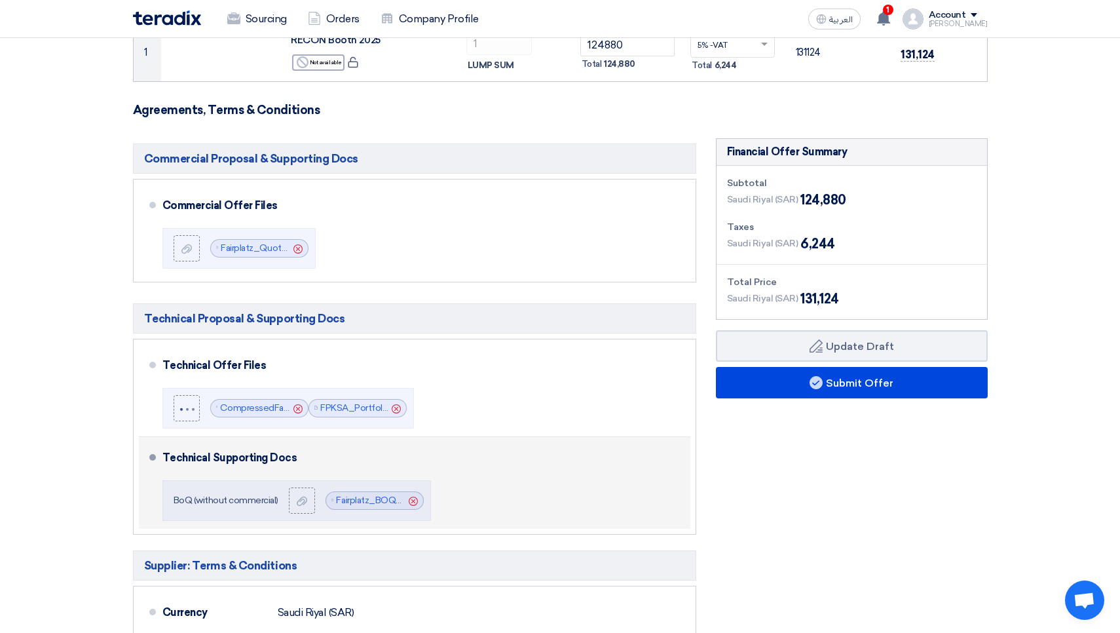
scroll to position [219, 0]
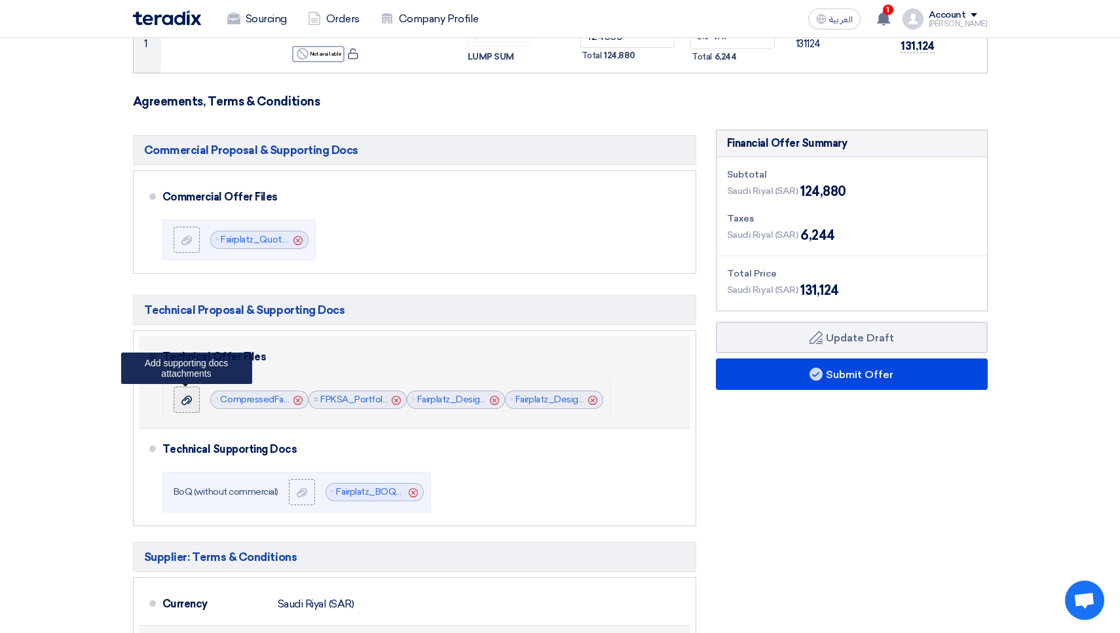
click at [188, 398] on use at bounding box center [186, 399] width 10 height 9
click at [0, 0] on input "file" at bounding box center [0, 0] width 0 height 0
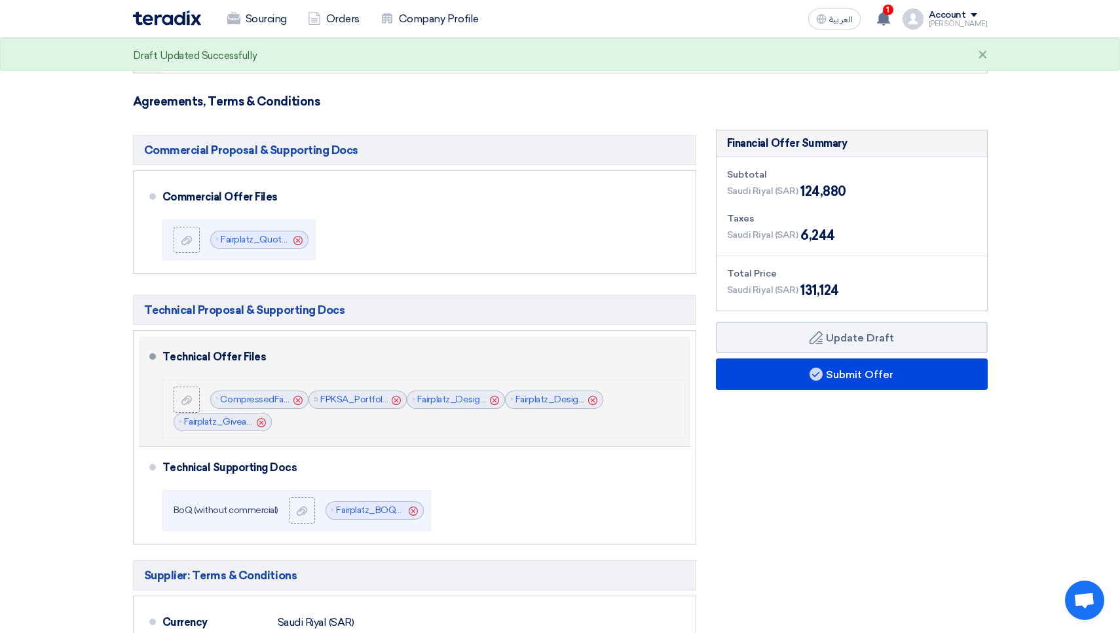
click at [496, 400] on icon "Cancel" at bounding box center [494, 400] width 9 height 9
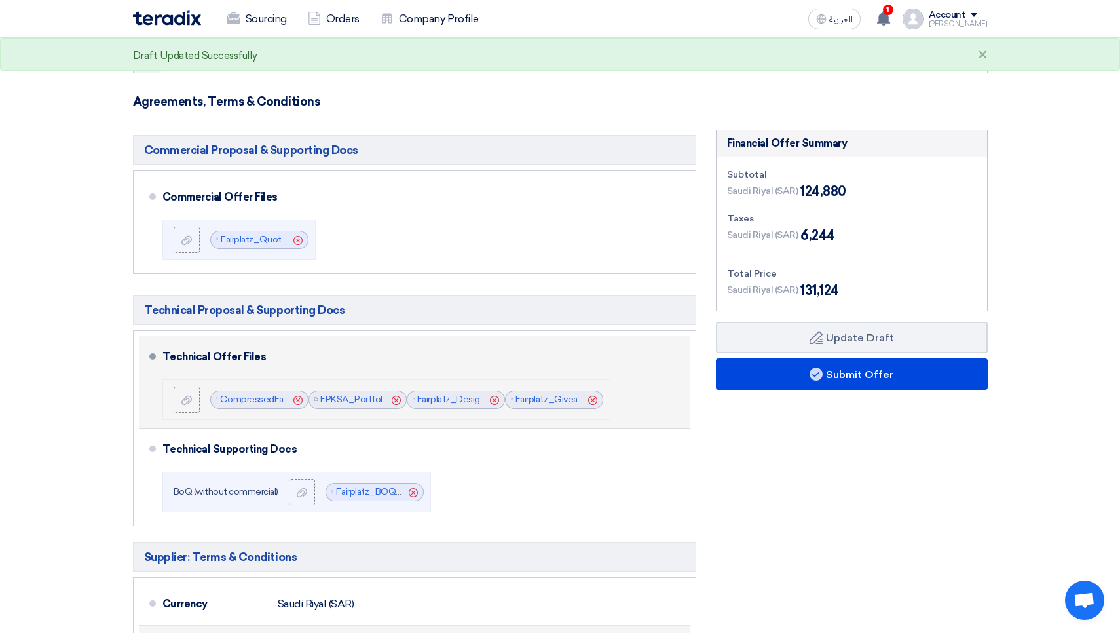
click at [494, 400] on use at bounding box center [494, 399] width 9 height 9
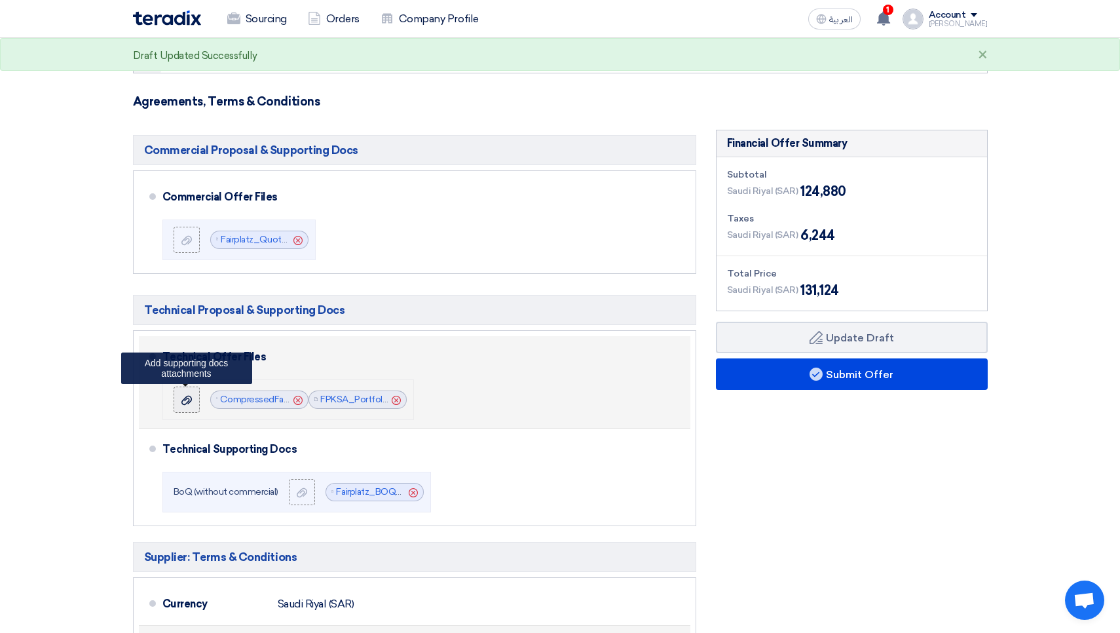
click at [185, 400] on icon at bounding box center [186, 400] width 10 height 10
click at [0, 0] on input "file" at bounding box center [0, 0] width 0 height 0
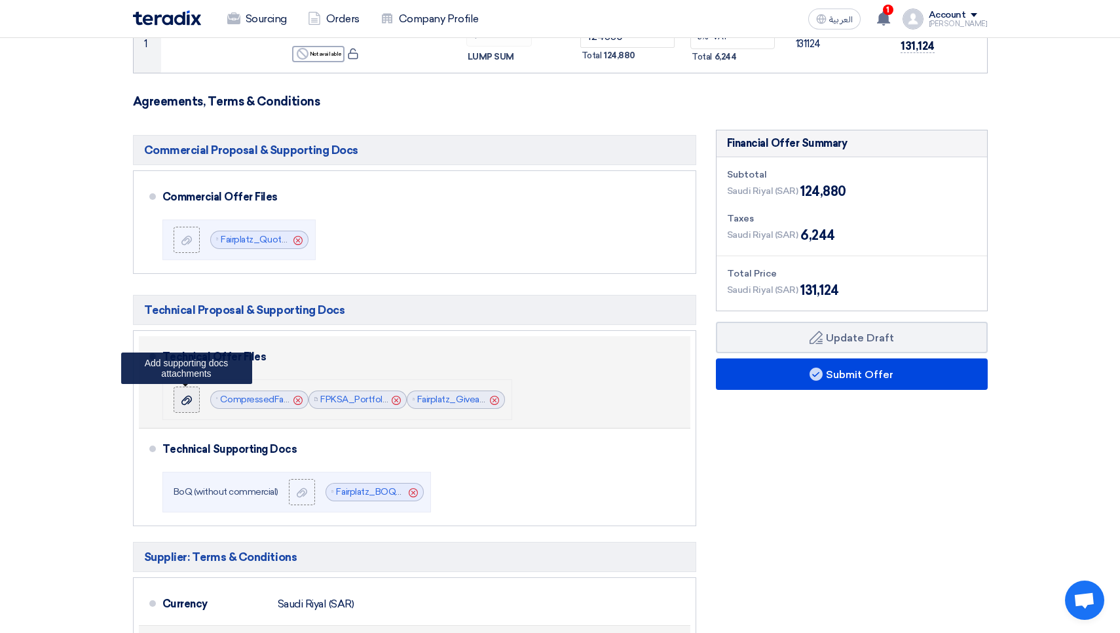
click at [186, 401] on icon at bounding box center [186, 400] width 10 height 10
click at [0, 0] on input "file" at bounding box center [0, 0] width 0 height 0
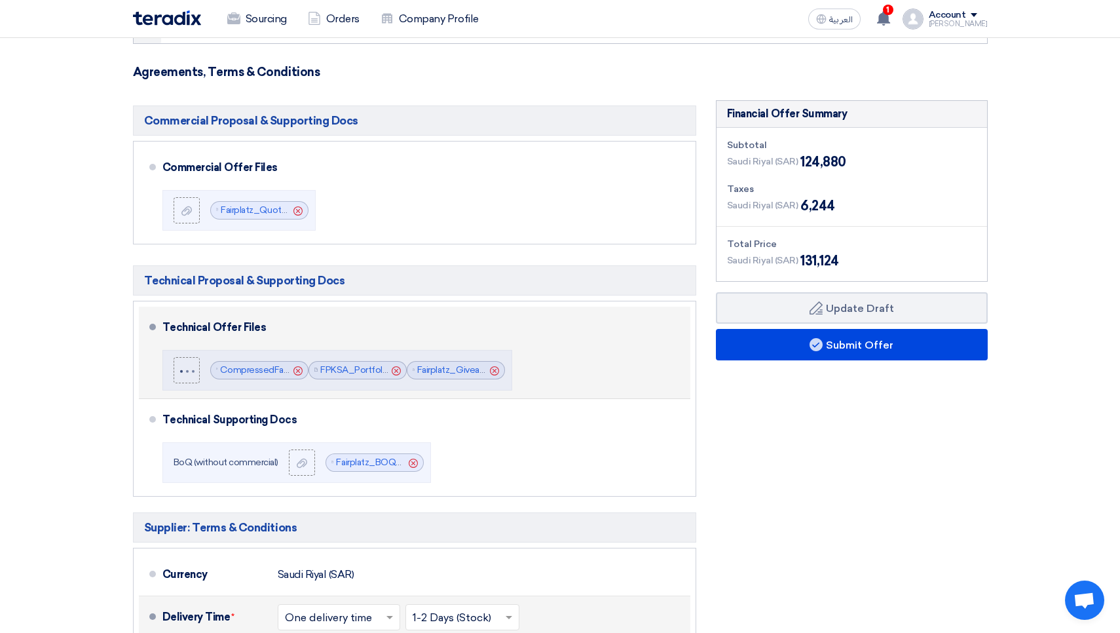
scroll to position [250, 0]
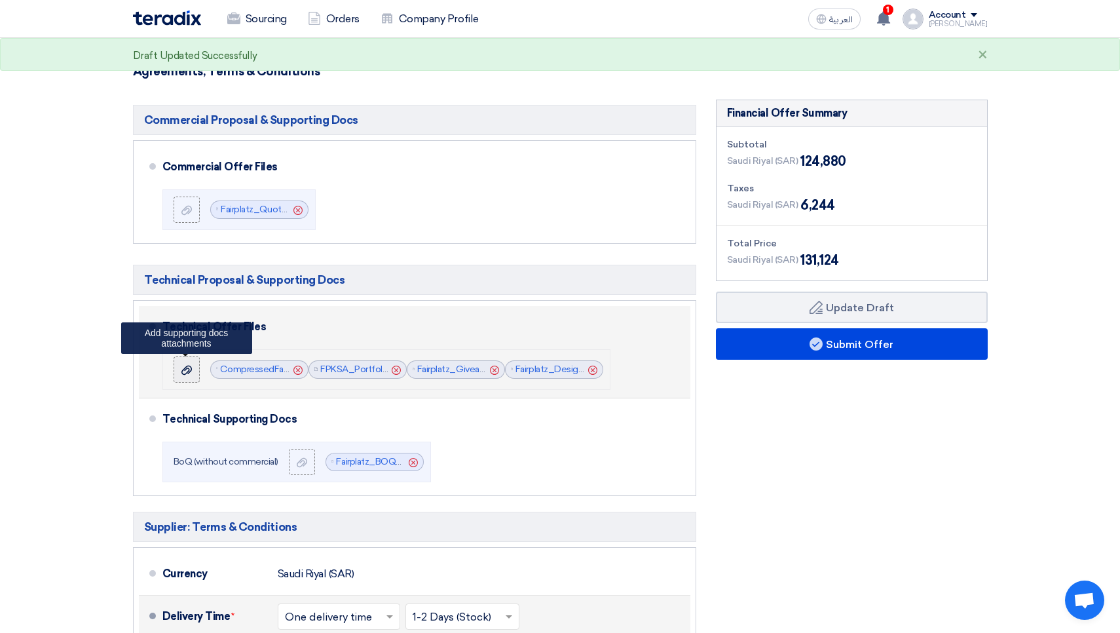
click at [183, 369] on icon at bounding box center [186, 370] width 10 height 10
click at [0, 0] on input "file" at bounding box center [0, 0] width 0 height 0
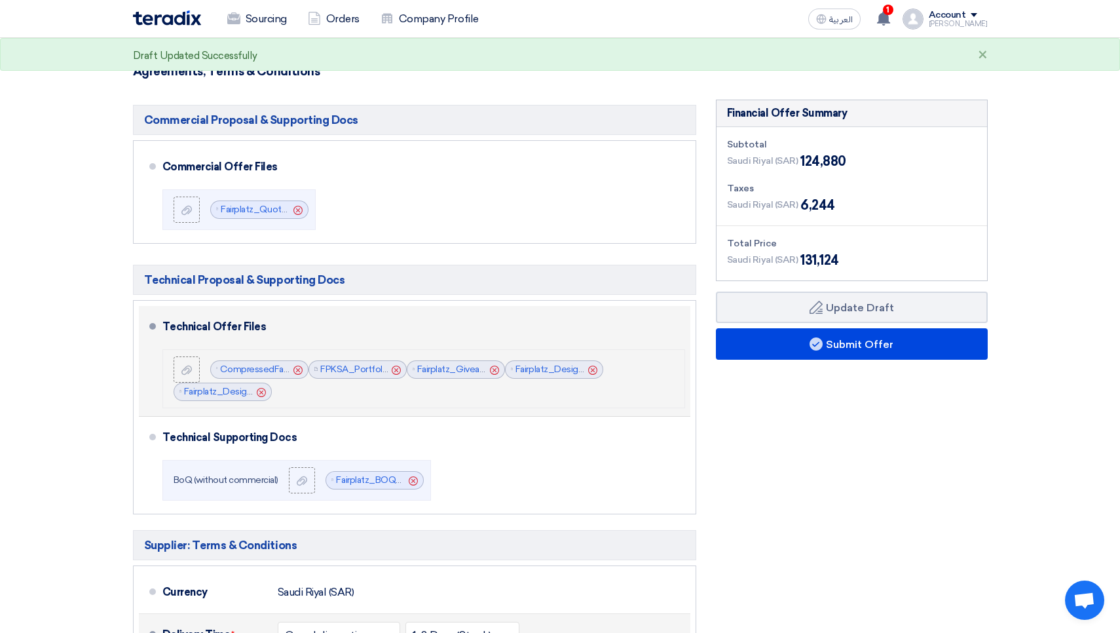
click at [261, 392] on use at bounding box center [261, 391] width 9 height 9
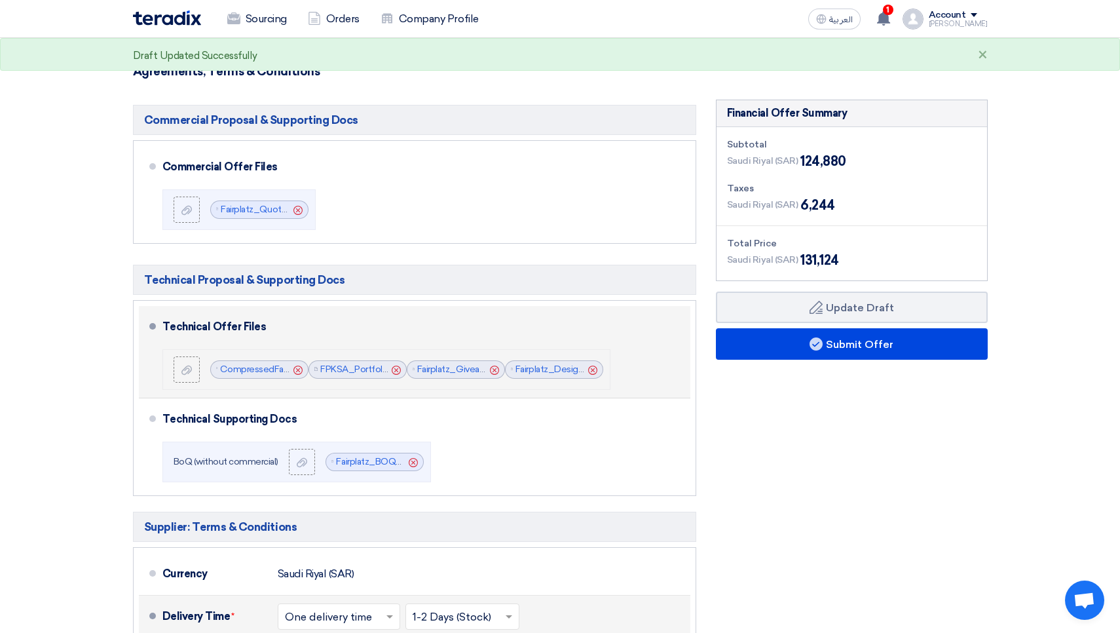
click at [592, 369] on use at bounding box center [592, 369] width 9 height 9
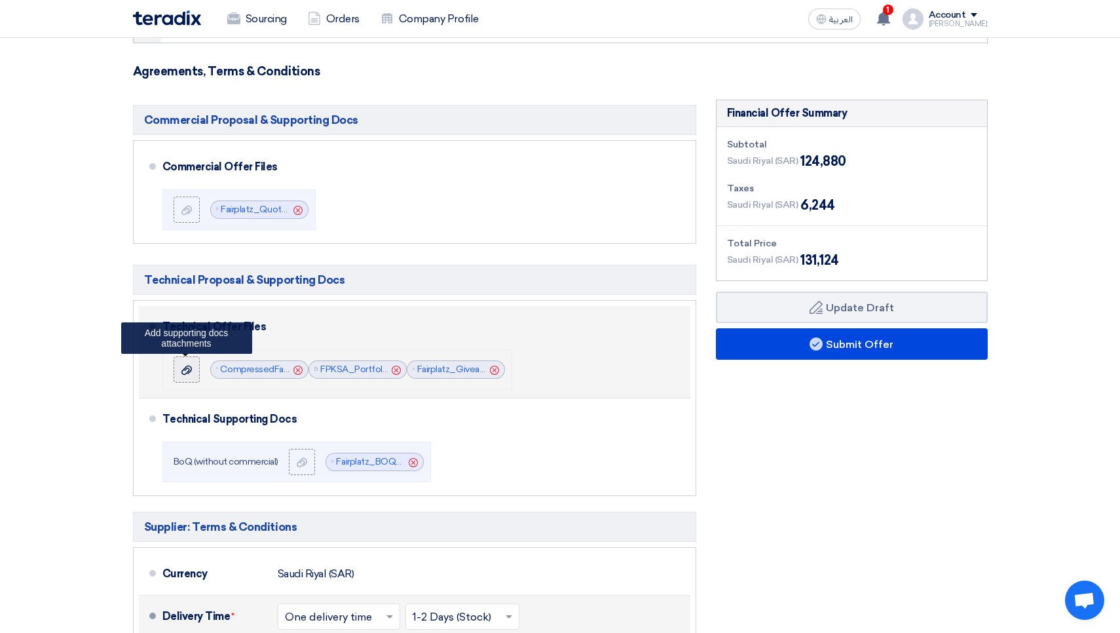
click at [183, 365] on icon at bounding box center [186, 370] width 10 height 10
click at [0, 0] on input "file" at bounding box center [0, 0] width 0 height 0
click at [174, 374] on label at bounding box center [187, 369] width 26 height 26
click at [0, 0] on input "file" at bounding box center [0, 0] width 0 height 0
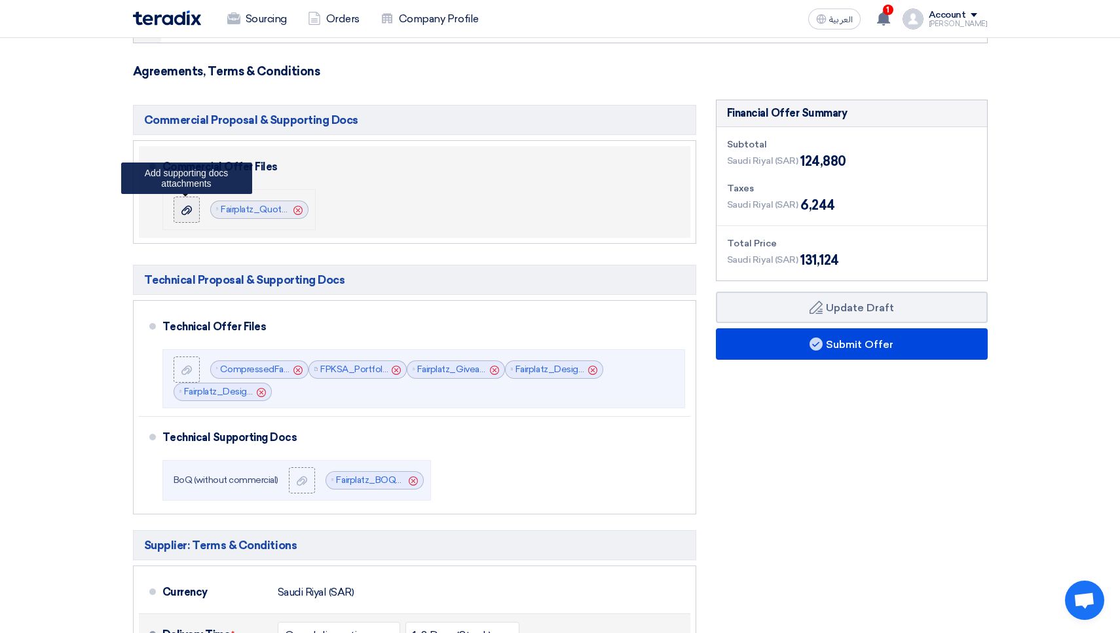
click at [194, 214] on div at bounding box center [187, 209] width 16 height 13
click at [0, 0] on input "file" at bounding box center [0, 0] width 0 height 0
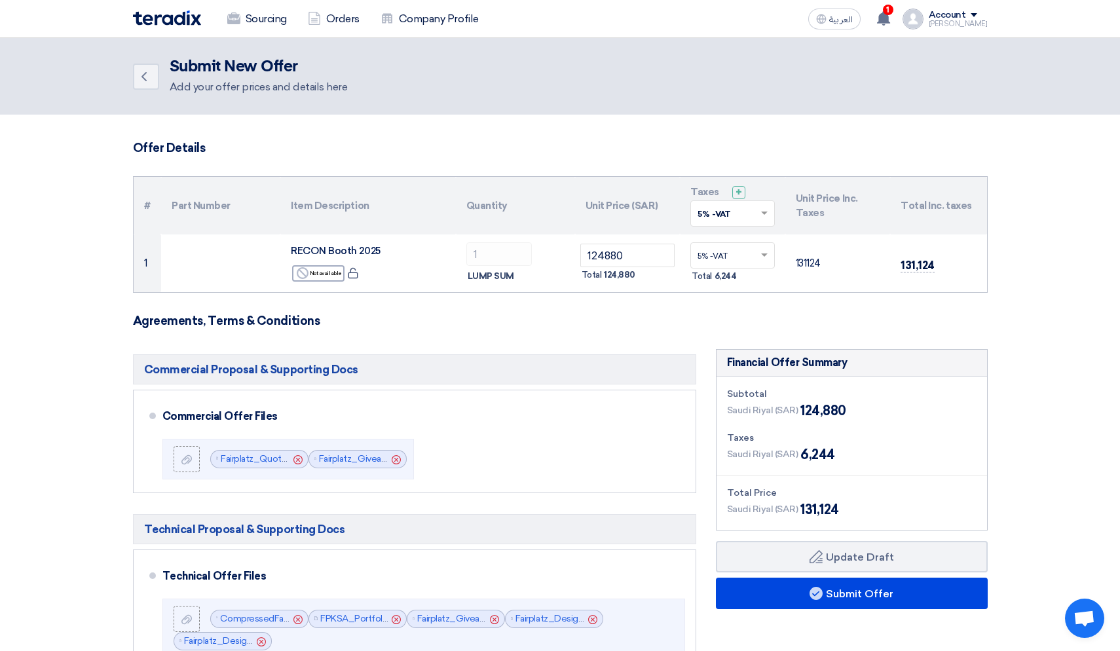
scroll to position [0, 0]
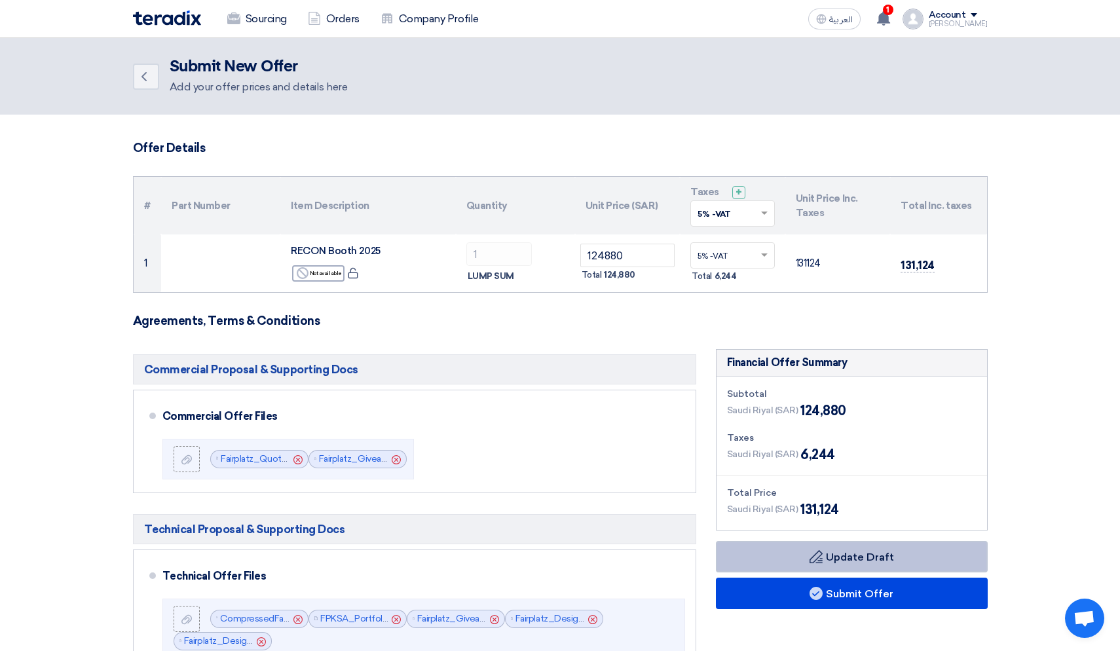
click at [872, 557] on button "Draft Update Draft" at bounding box center [852, 556] width 272 height 31
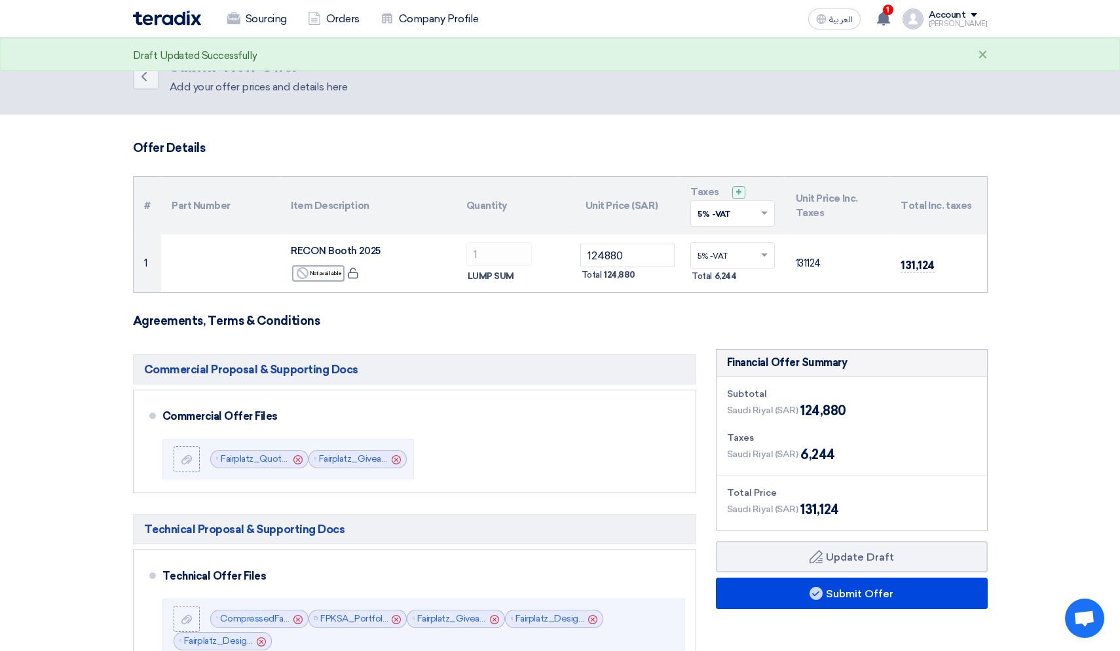
click at [1050, 464] on section "Offer Details # Part Number Item Description Quantity Unit Price (SAR) Taxes + …" at bounding box center [560, 647] width 1120 height 1064
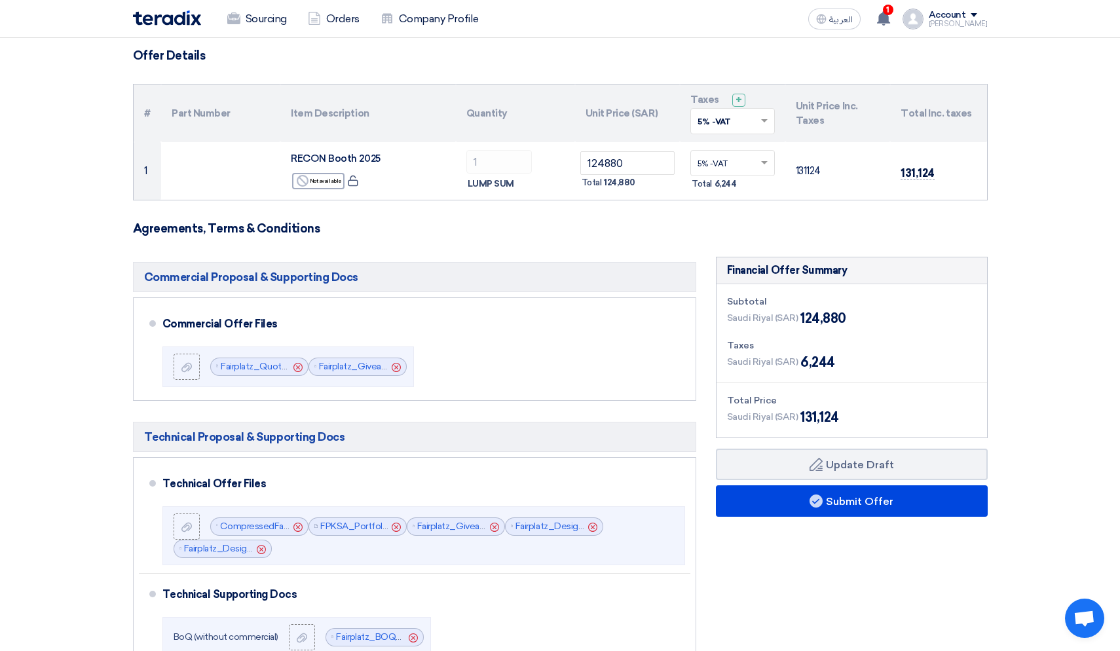
scroll to position [130, 0]
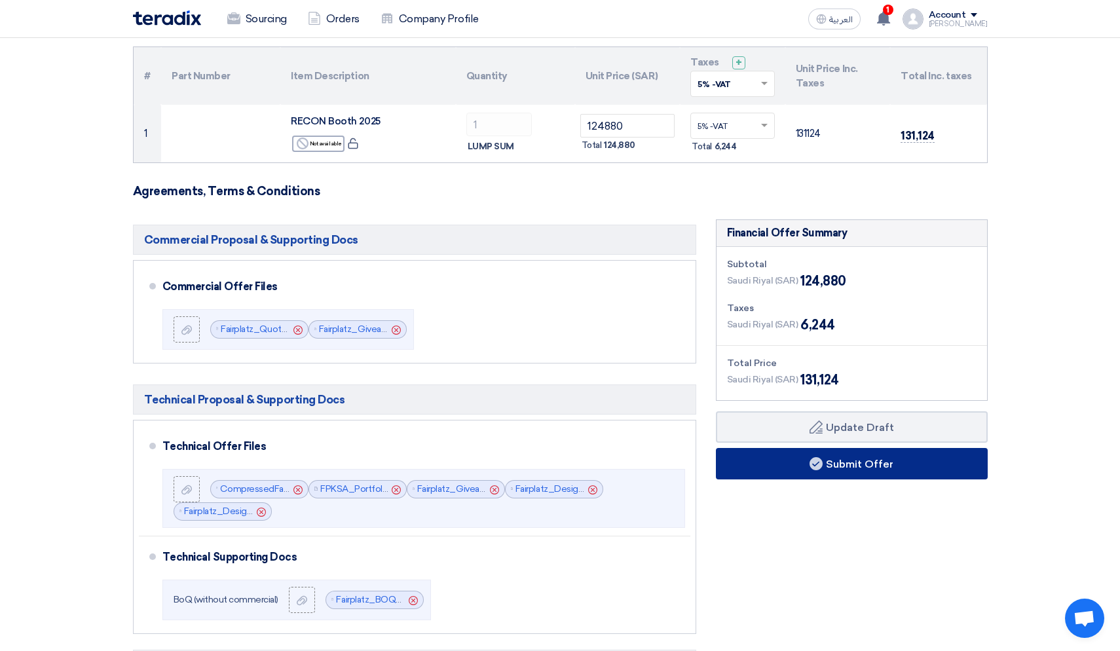
click at [933, 464] on button "Submit Offer" at bounding box center [852, 463] width 272 height 31
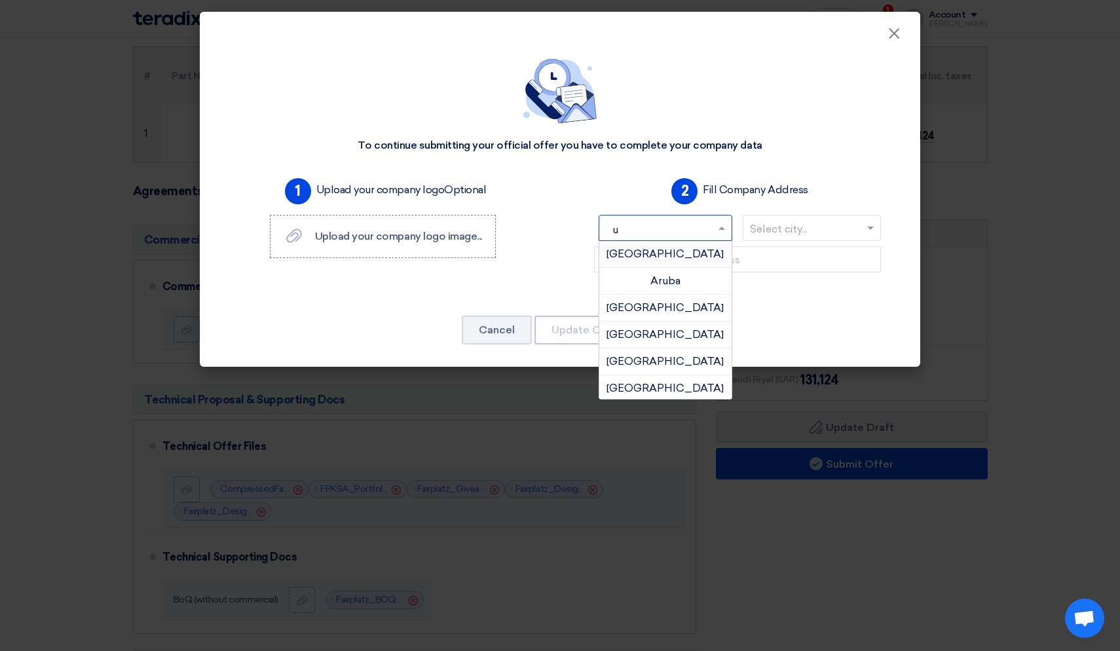
type input "un"
click at [655, 329] on span "[GEOGRAPHIC_DATA]" at bounding box center [665, 334] width 117 height 12
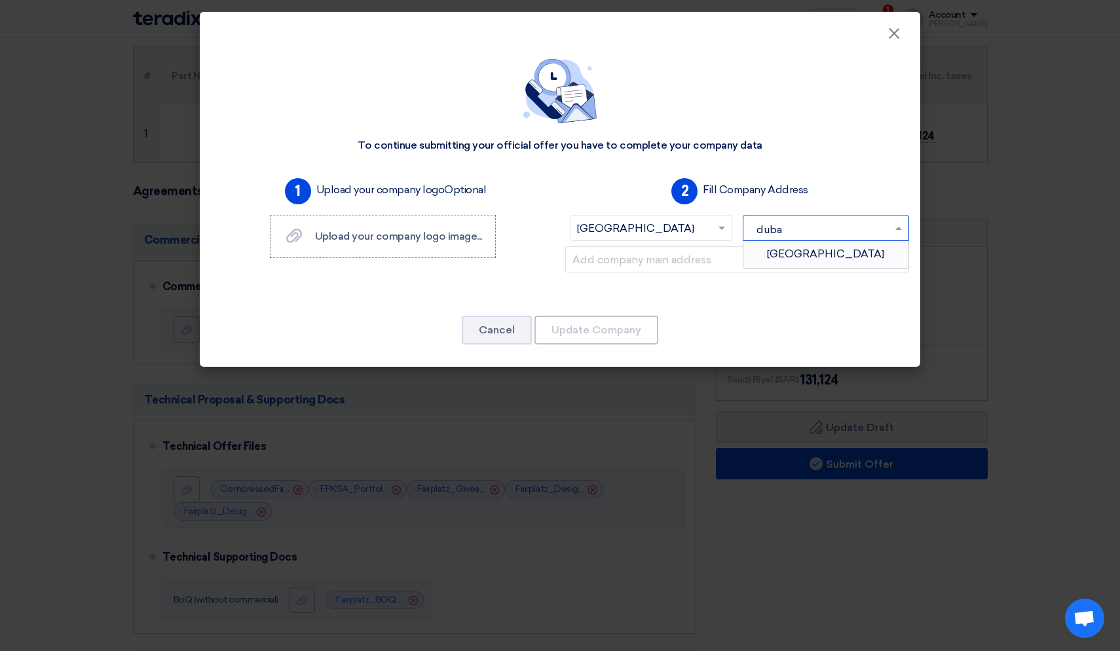
type input "[GEOGRAPHIC_DATA]"
click at [700, 293] on div "1 Upload your company logo Optional Upload your company logo image... Upload yo…" at bounding box center [560, 238] width 709 height 131
click at [785, 231] on input "text" at bounding box center [820, 230] width 140 height 22
type input "du"
type input "[GEOGRAPHIC_DATA]"
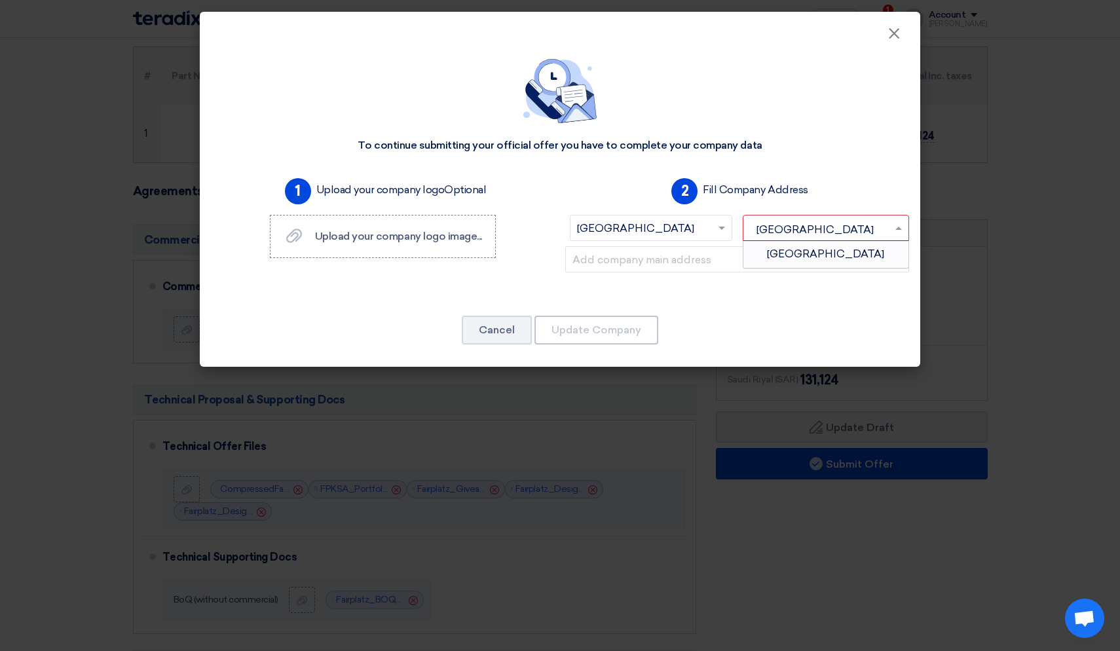
drag, startPoint x: 803, startPoint y: 224, endPoint x: 791, endPoint y: 225, distance: 12.5
click at [791, 225] on input "[GEOGRAPHIC_DATA]" at bounding box center [820, 230] width 140 height 22
click at [817, 251] on span "[GEOGRAPHIC_DATA]" at bounding box center [825, 254] width 117 height 12
type input "dub"
click at [825, 201] on div "2 Fill Company Address Select country... × [GEOGRAPHIC_DATA] × Select city... ×…" at bounding box center [737, 233] width 354 height 121
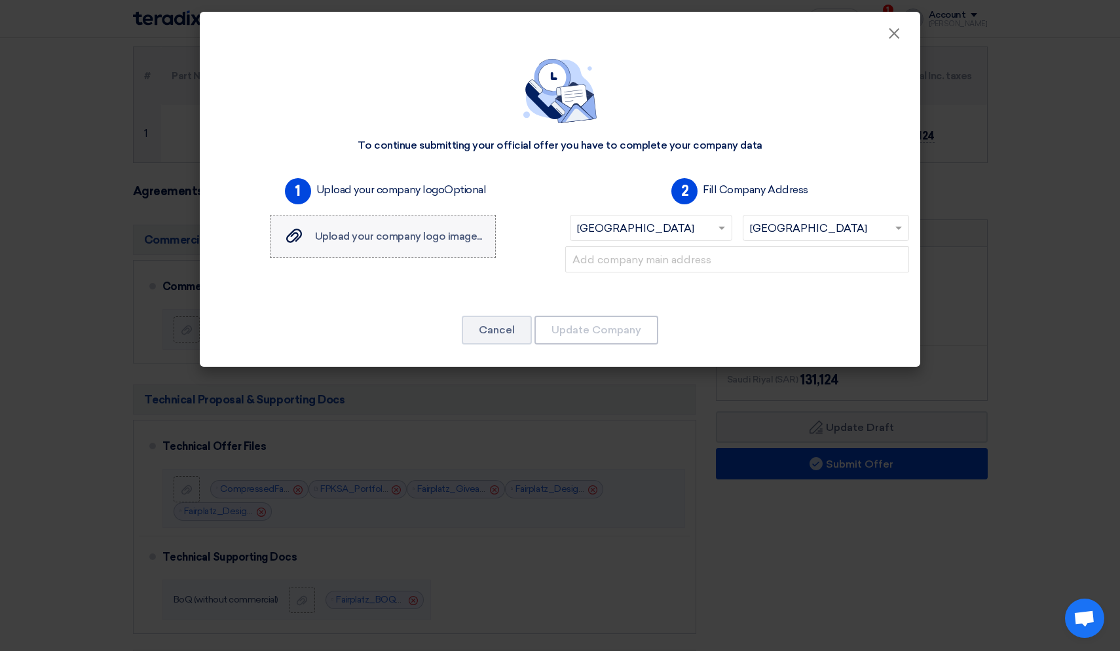
click at [363, 235] on span "Upload your company logo image..." at bounding box center [398, 236] width 167 height 12
click at [0, 0] on input "Upload your company logo image... Upload your company logo image..." at bounding box center [0, 0] width 0 height 0
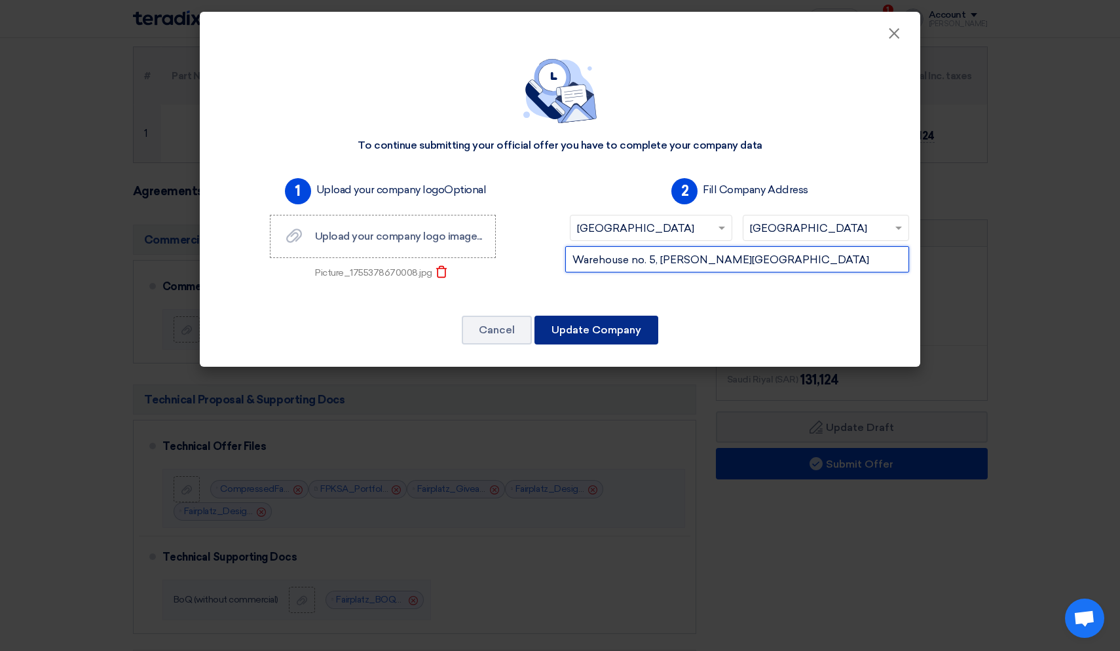
type input "Warehouse no. 5, [PERSON_NAME][GEOGRAPHIC_DATA]"
click at [628, 329] on button "Update Company" at bounding box center [596, 330] width 124 height 29
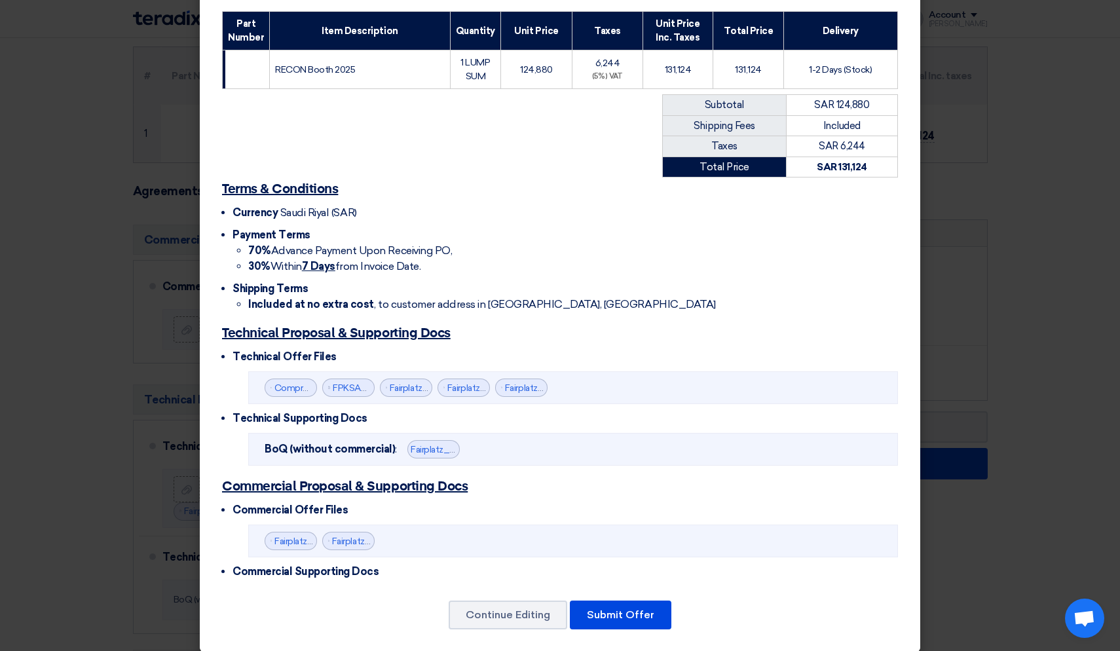
scroll to position [200, 0]
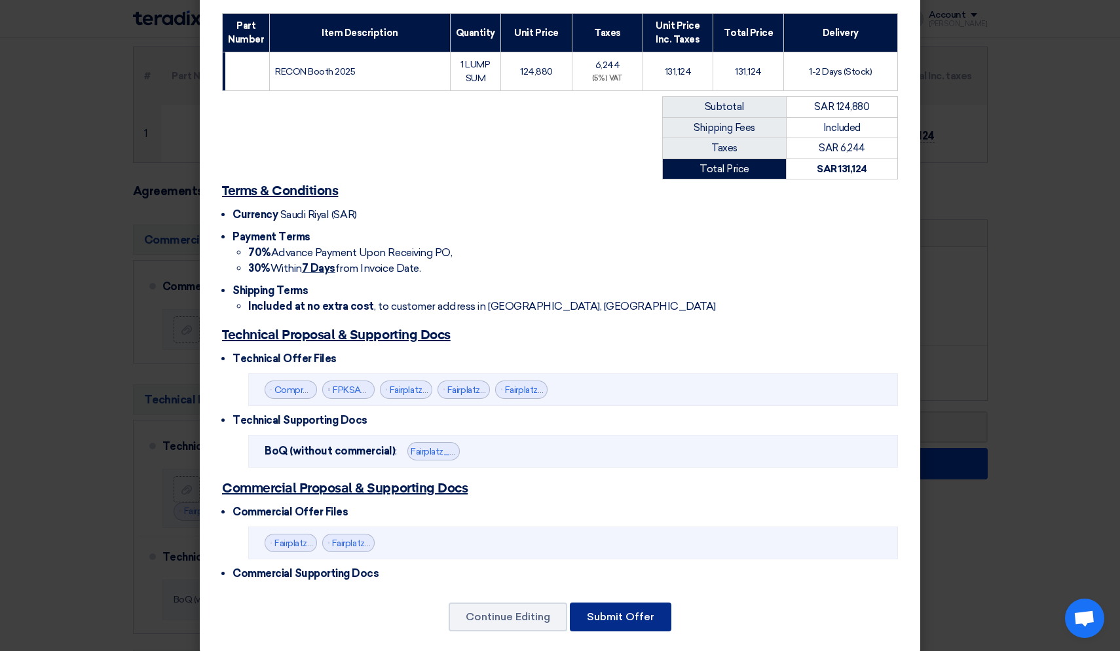
click at [633, 603] on button "Submit Offer" at bounding box center [621, 617] width 102 height 29
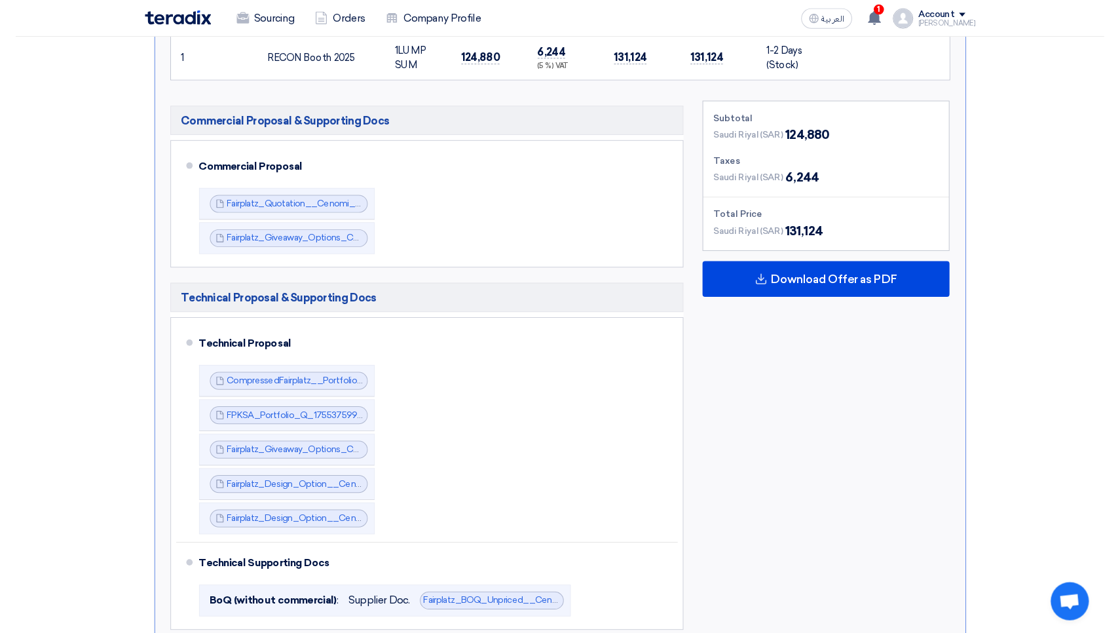
scroll to position [420, 0]
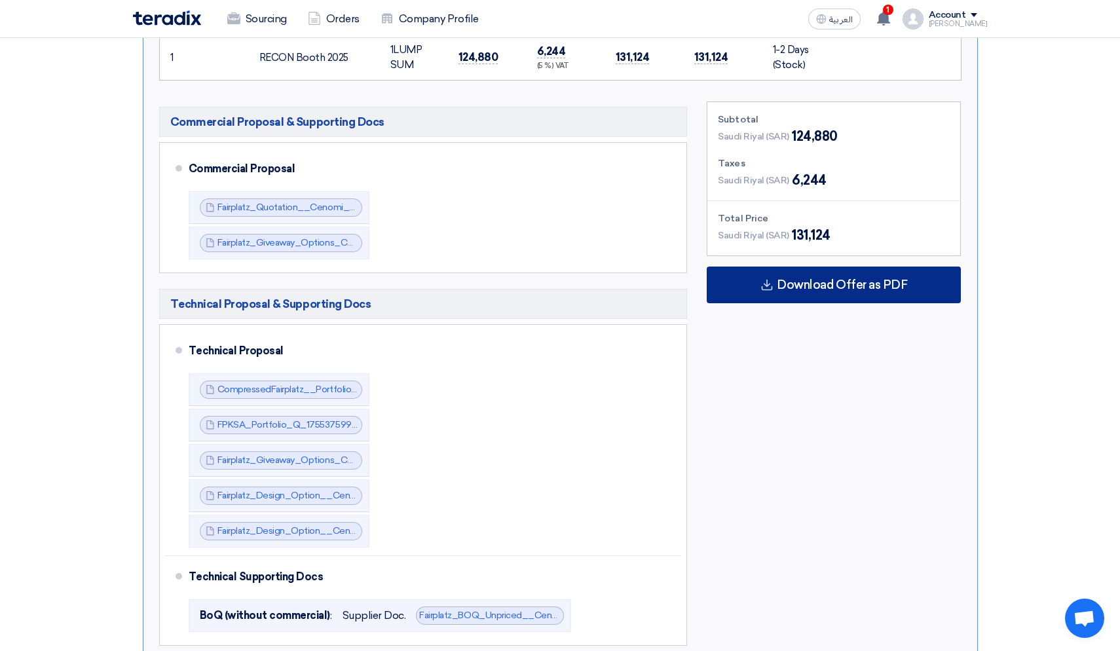
click at [838, 291] on div "Download Offer as PDF" at bounding box center [834, 285] width 254 height 37
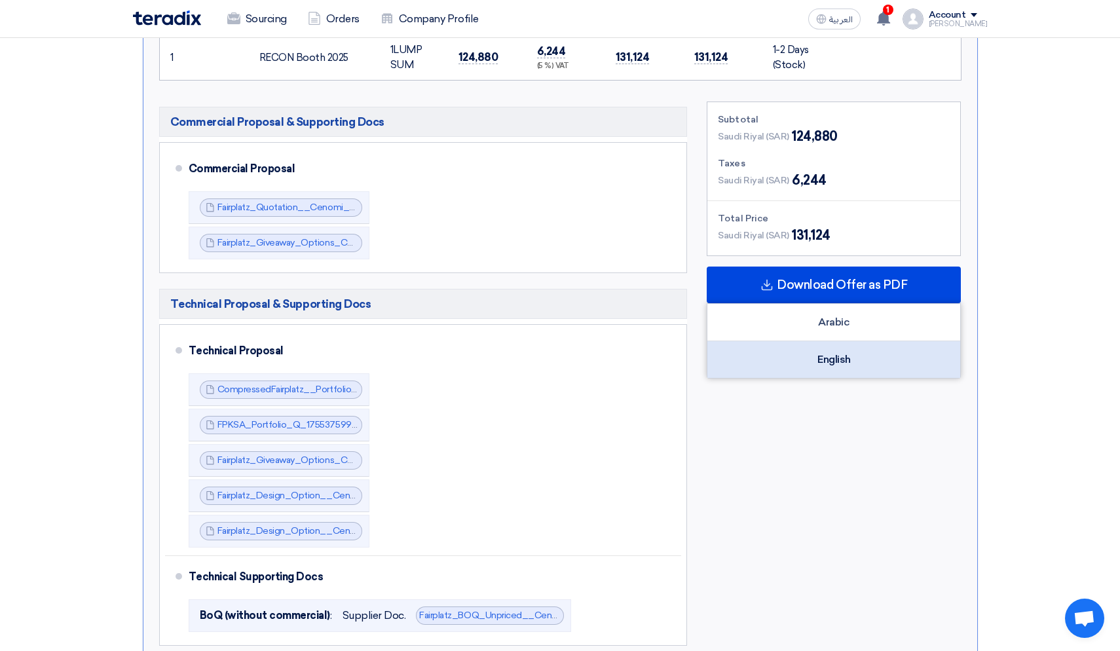
click at [819, 355] on div "English" at bounding box center [833, 359] width 253 height 37
click at [855, 365] on div "English" at bounding box center [833, 359] width 253 height 37
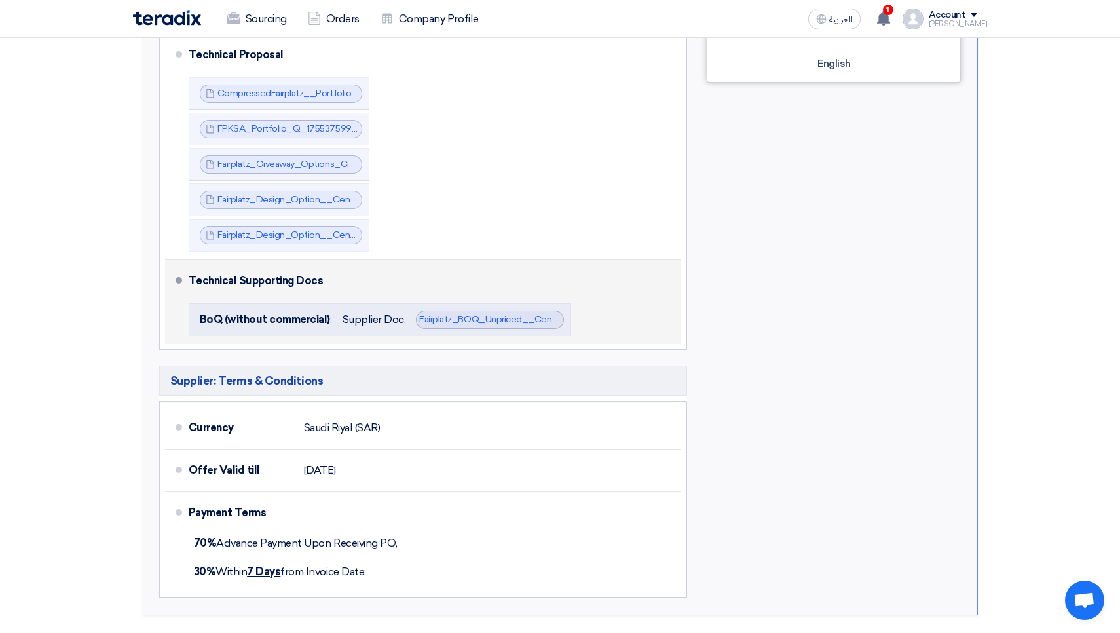
scroll to position [713, 0]
